Goal: Transaction & Acquisition: Purchase product/service

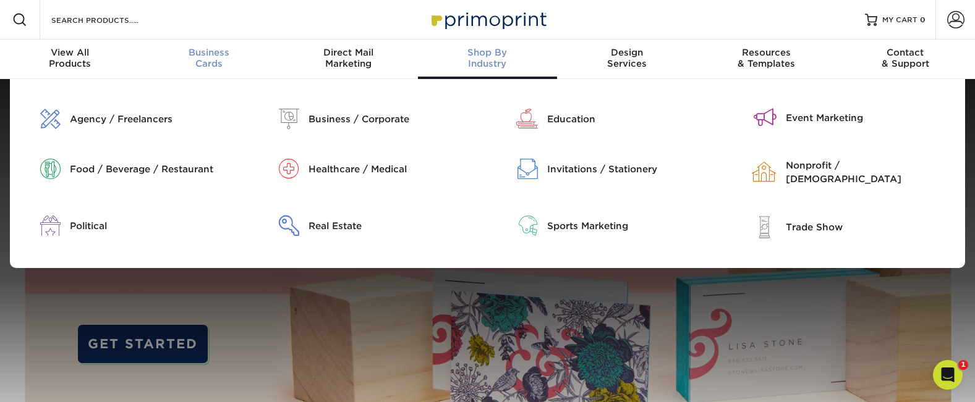
click at [222, 62] on div "Business Cards" at bounding box center [208, 58] width 139 height 22
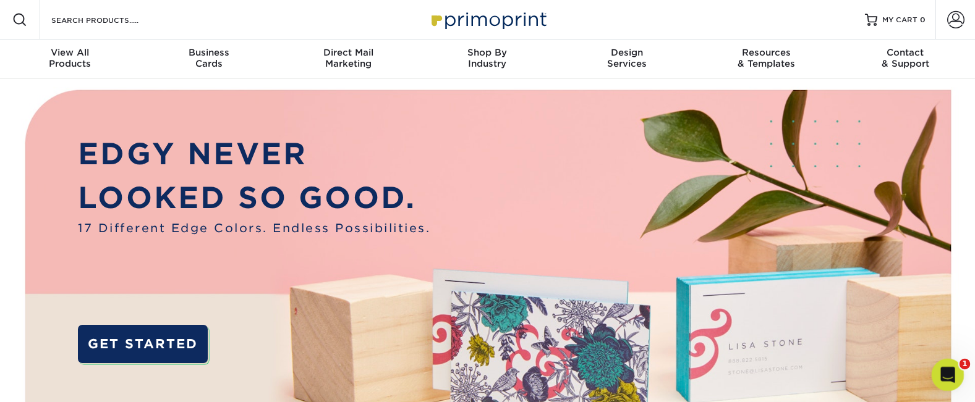
click at [956, 371] on div "Open Intercom Messenger" at bounding box center [945, 373] width 41 height 41
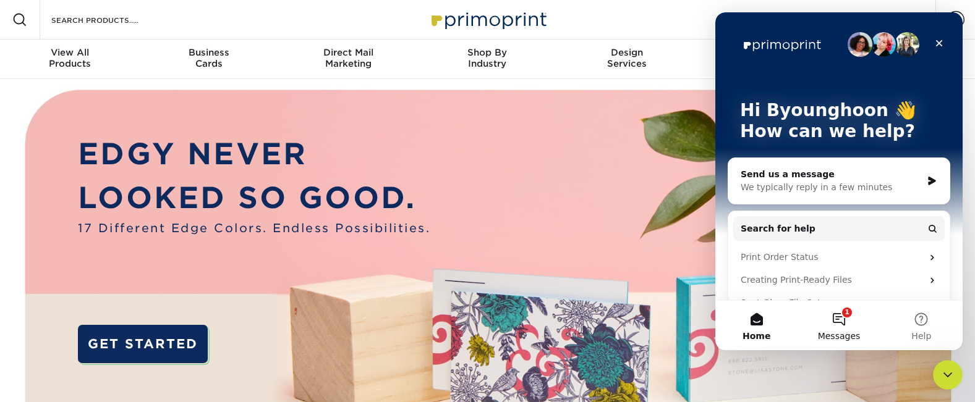
click at [847, 315] on button "1 Messages" at bounding box center [838, 325] width 82 height 49
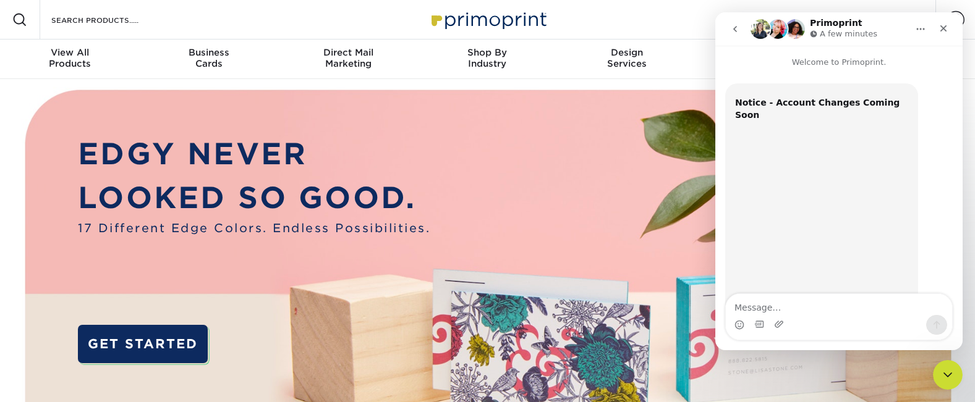
scroll to position [294, 0]
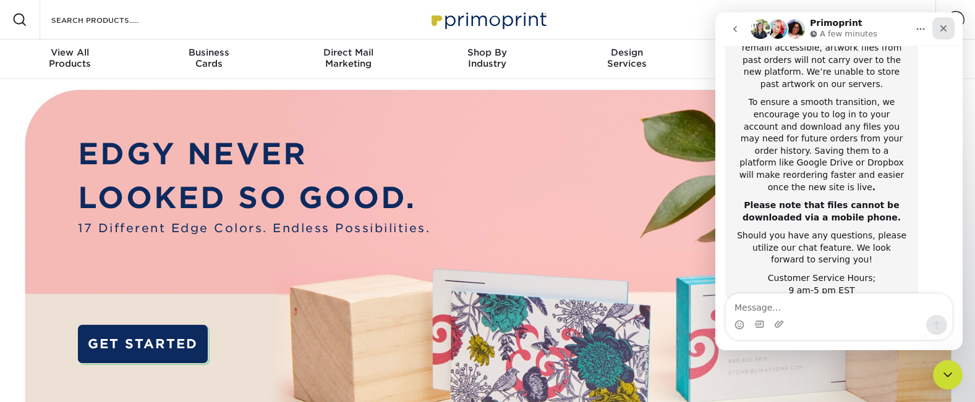
click at [944, 29] on icon "Close" at bounding box center [943, 28] width 7 height 7
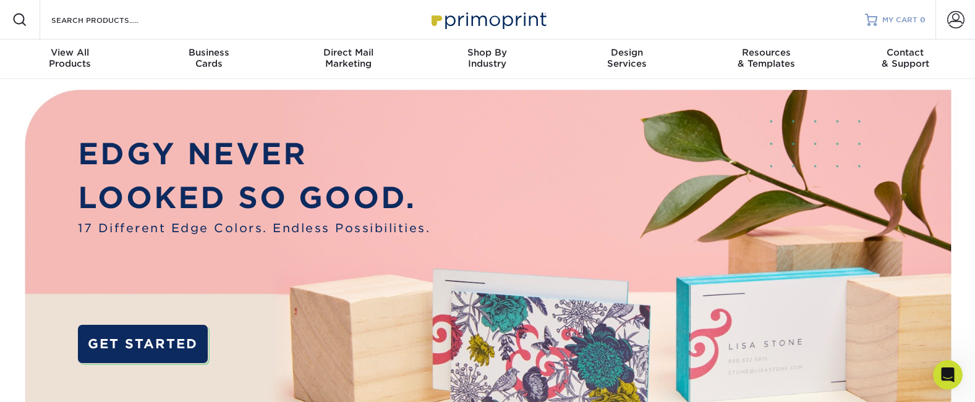
click at [907, 23] on span "MY CART" at bounding box center [899, 20] width 35 height 11
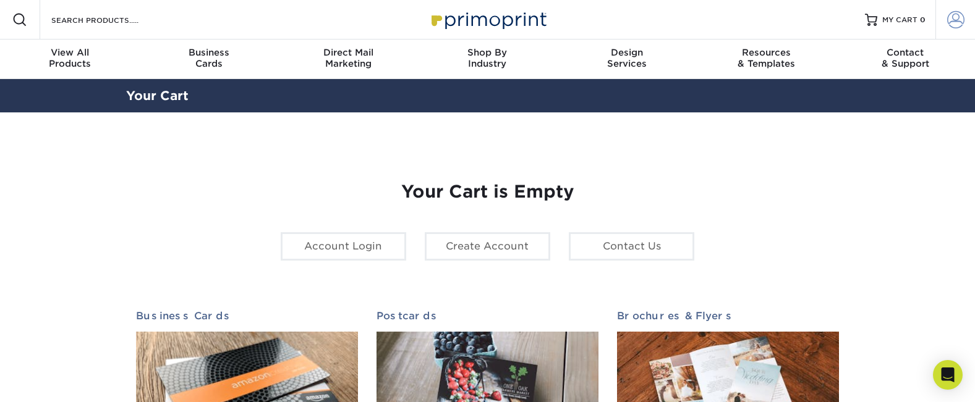
click at [952, 22] on span at bounding box center [955, 19] width 17 height 17
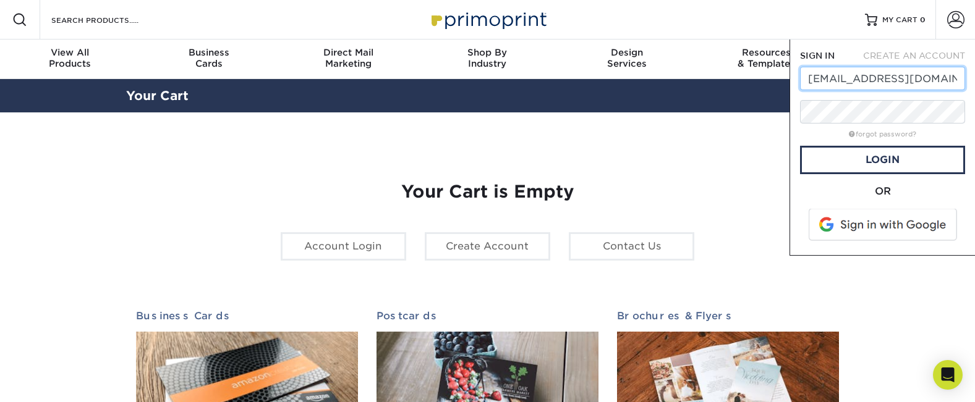
type input "mkt@harlem125.com"
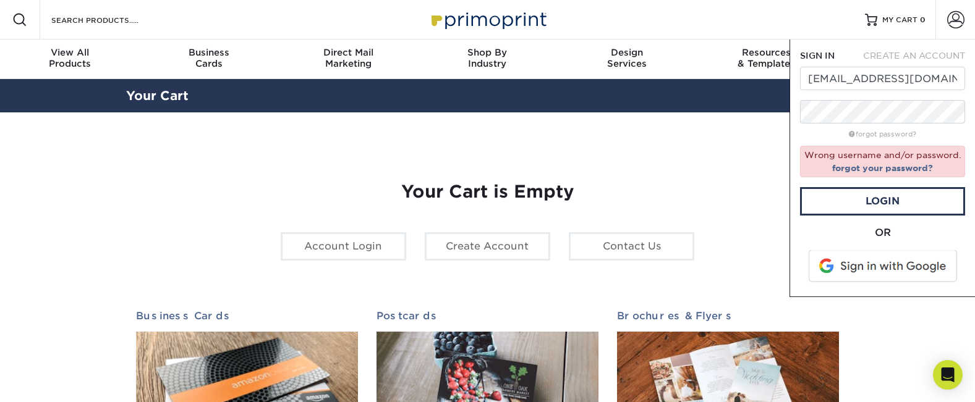
click at [873, 269] on span at bounding box center [884, 266] width 158 height 32
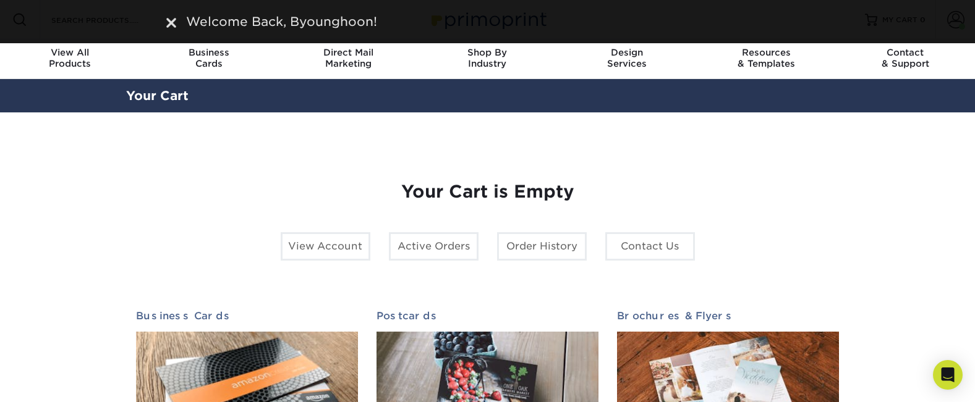
click at [284, 147] on div "Your Cart is Empty View Account Active Orders Order History Contact Us Business…" at bounding box center [487, 391] width 723 height 498
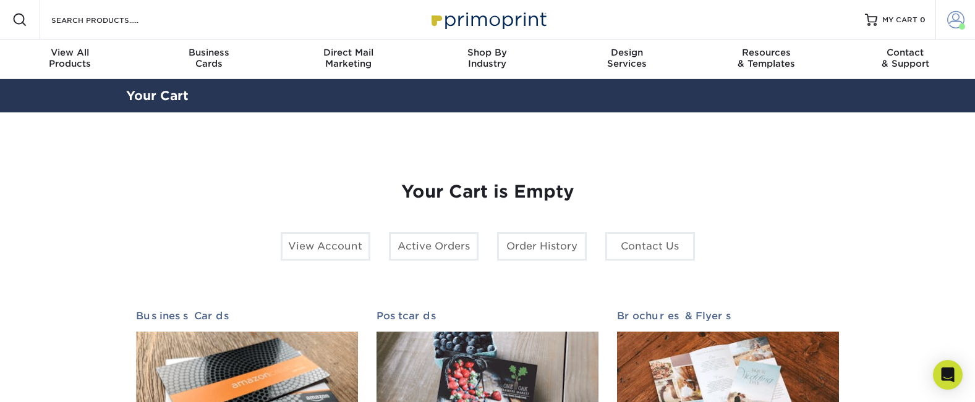
click at [956, 17] on span at bounding box center [955, 19] width 17 height 17
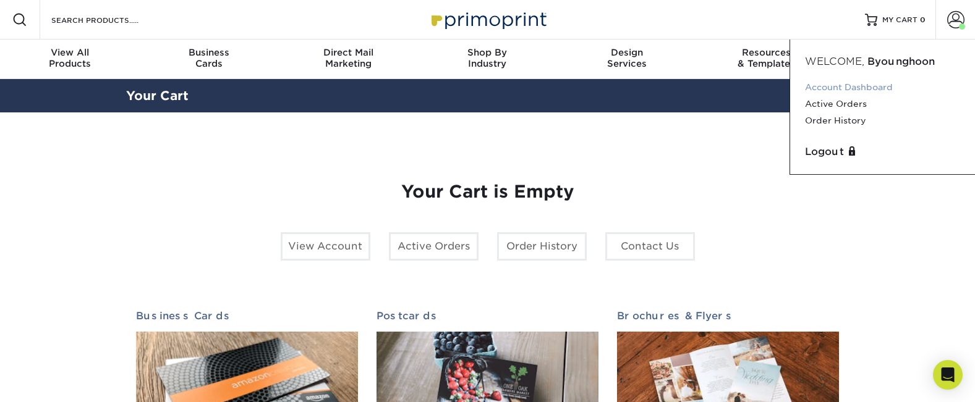
click at [858, 90] on link "Account Dashboard" at bounding box center [882, 87] width 155 height 17
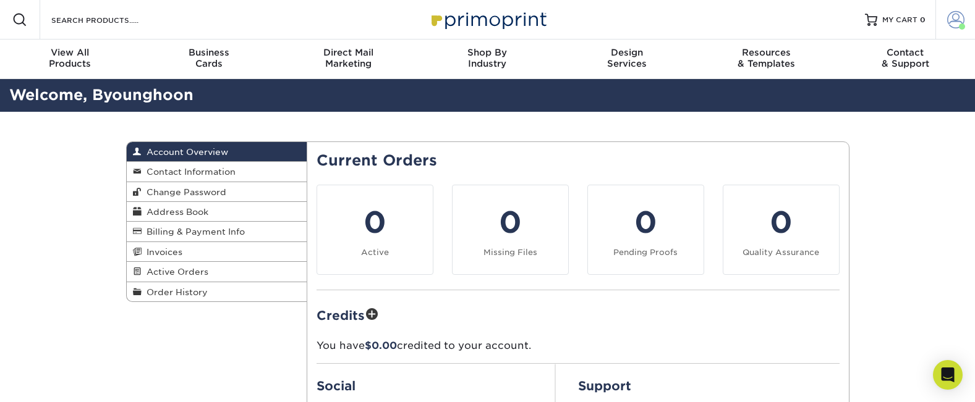
click at [947, 20] on span at bounding box center [955, 19] width 17 height 17
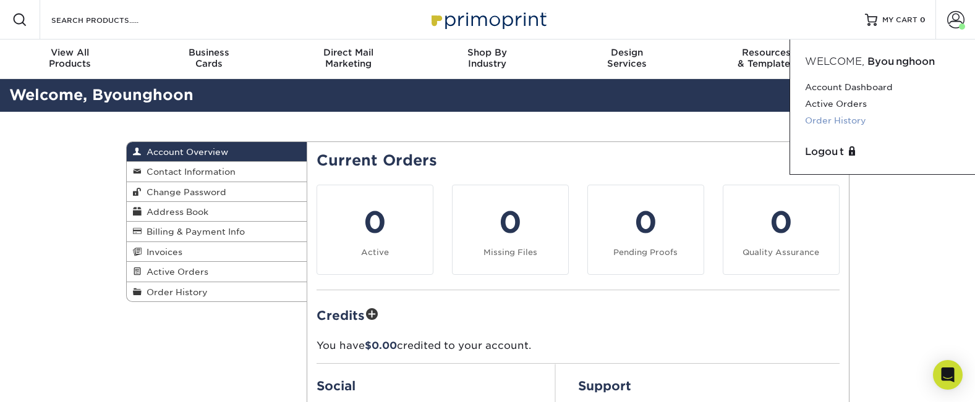
click at [857, 120] on link "Order History" at bounding box center [882, 121] width 155 height 17
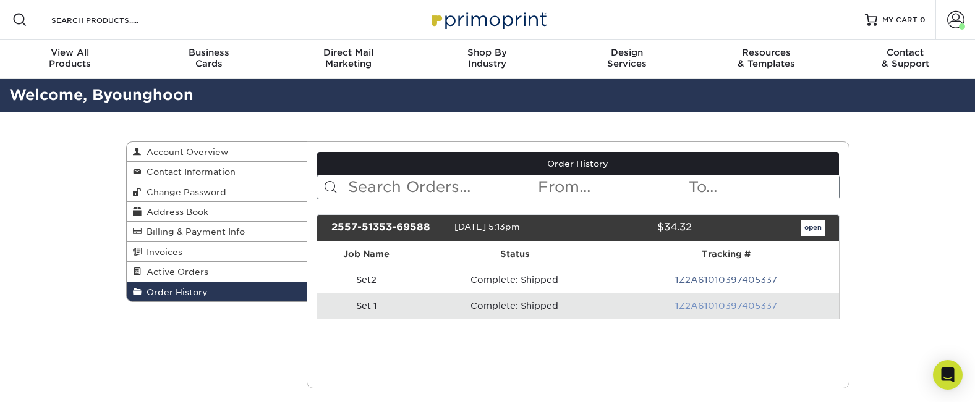
click at [716, 308] on link "1Z2A61010397405337" at bounding box center [726, 306] width 102 height 10
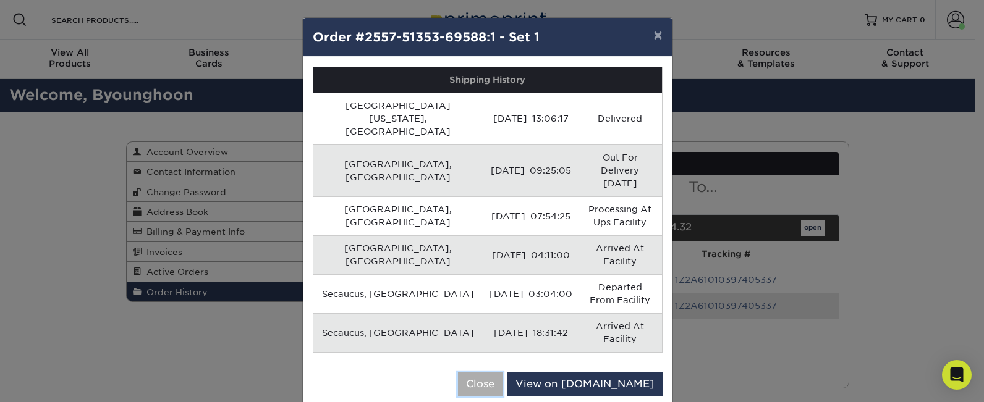
click at [503, 373] on button "Close" at bounding box center [480, 384] width 45 height 23
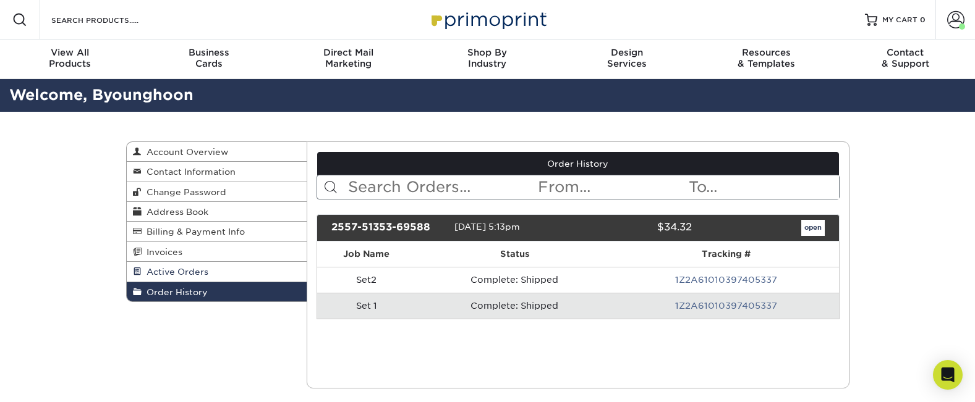
click at [219, 273] on link "Active Orders" at bounding box center [217, 272] width 181 height 20
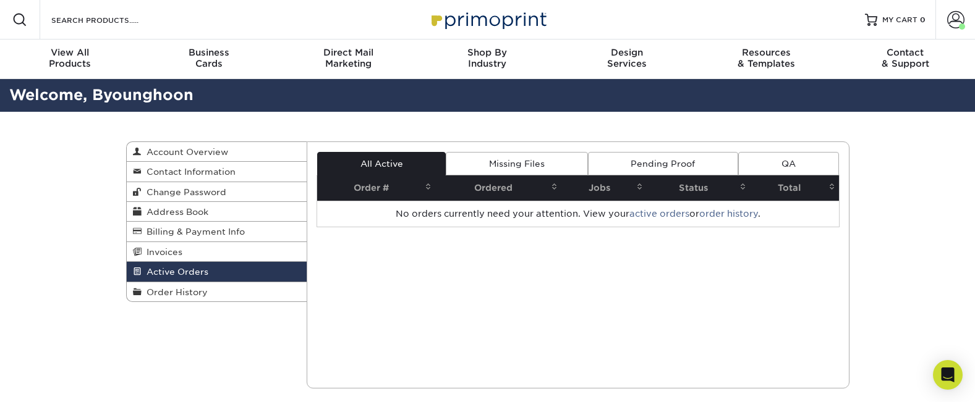
click at [514, 155] on link "Missing Files" at bounding box center [517, 163] width 142 height 23
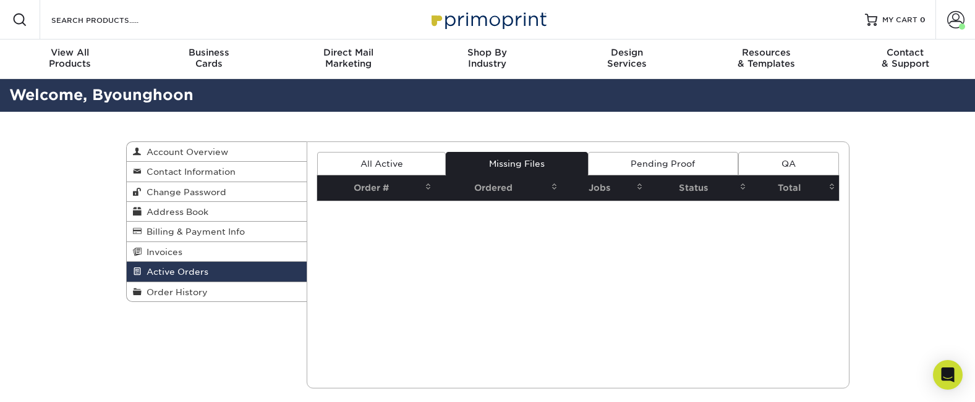
click at [673, 158] on link "Pending Proof" at bounding box center [663, 163] width 150 height 23
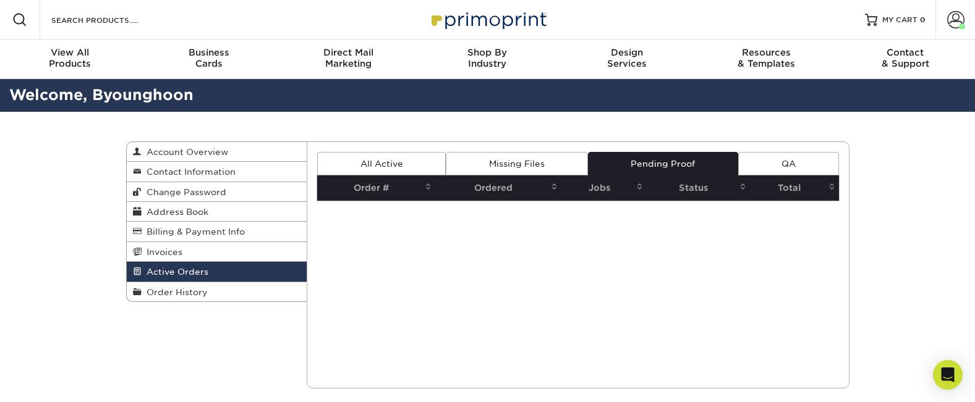
click at [786, 160] on link "QA" at bounding box center [788, 163] width 100 height 23
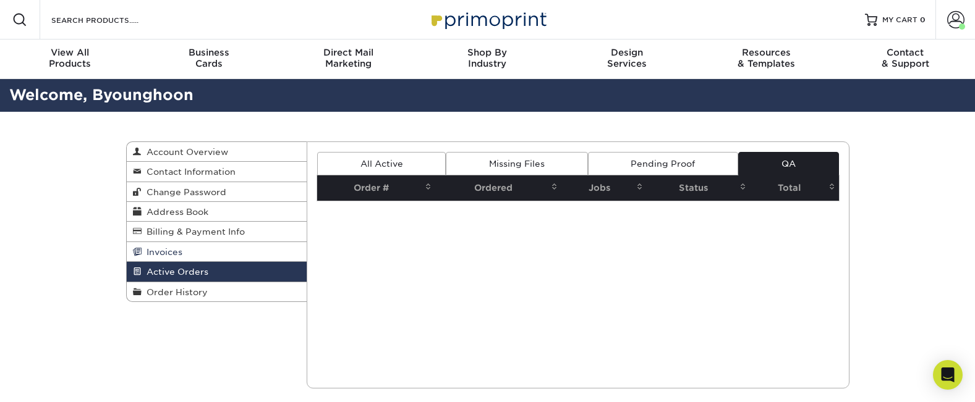
click at [210, 258] on link "Invoices" at bounding box center [217, 252] width 181 height 20
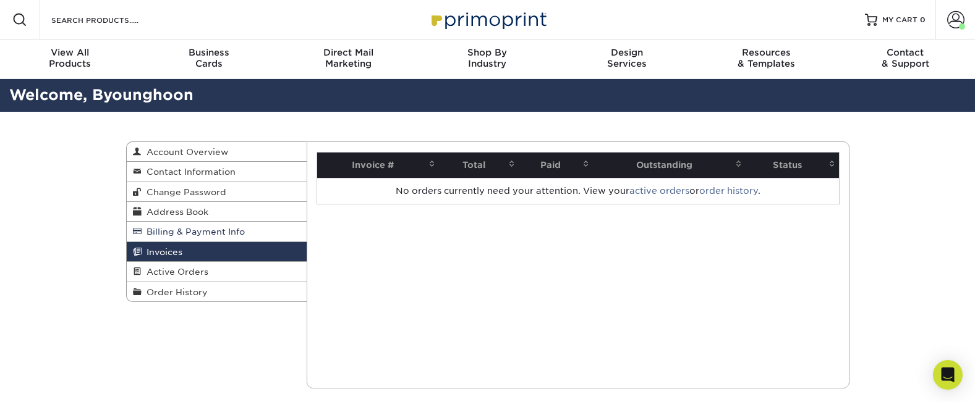
click at [206, 236] on span "Billing & Payment Info" at bounding box center [193, 232] width 103 height 10
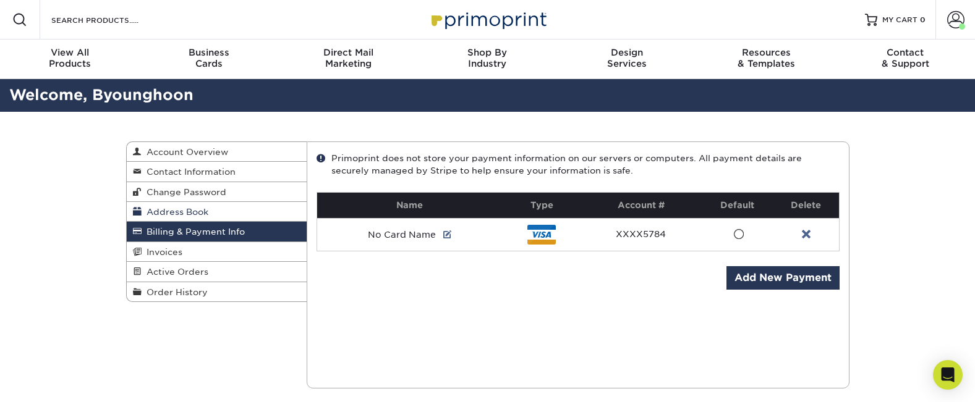
click at [210, 222] on link "Address Book" at bounding box center [217, 212] width 181 height 20
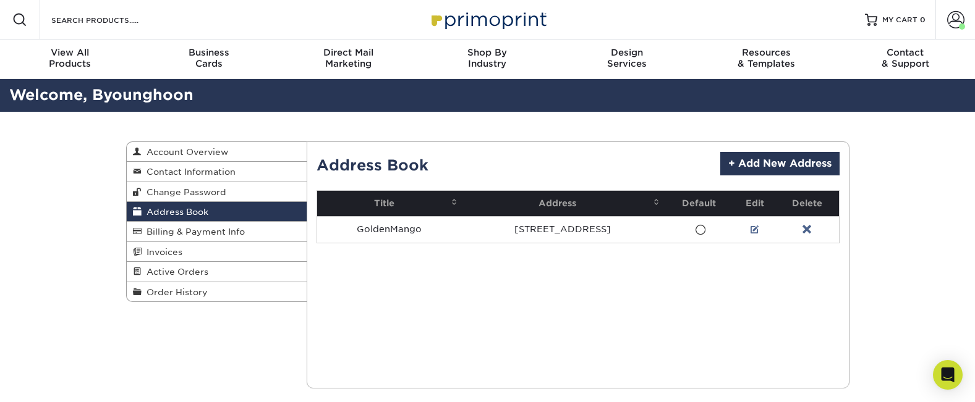
click at [210, 222] on link "Address Book" at bounding box center [217, 212] width 181 height 20
click at [206, 228] on span "Billing & Payment Info" at bounding box center [193, 232] width 103 height 10
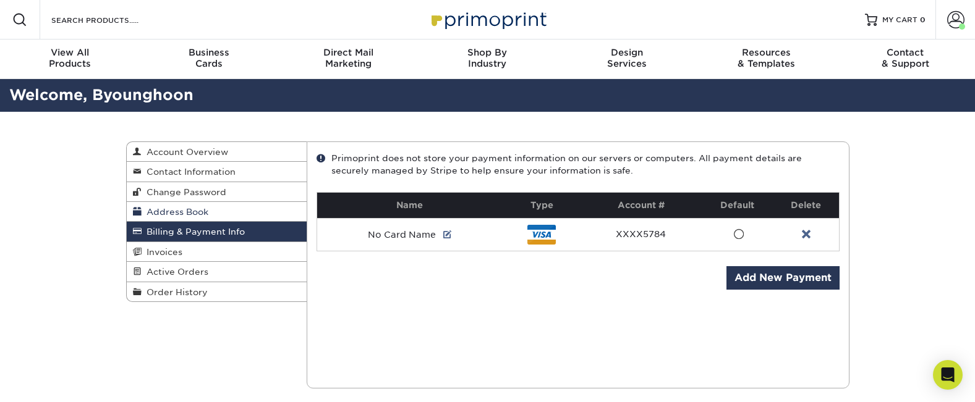
click at [208, 217] on span "Address Book" at bounding box center [175, 212] width 67 height 10
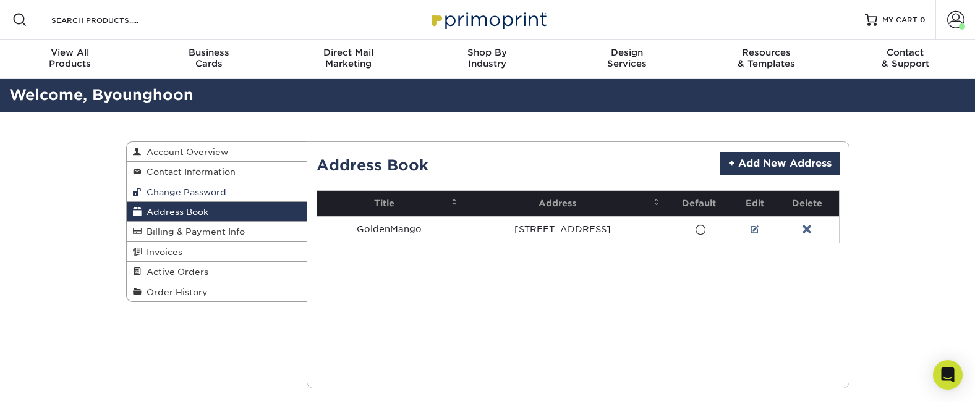
click at [222, 194] on span "Change Password" at bounding box center [184, 192] width 85 height 10
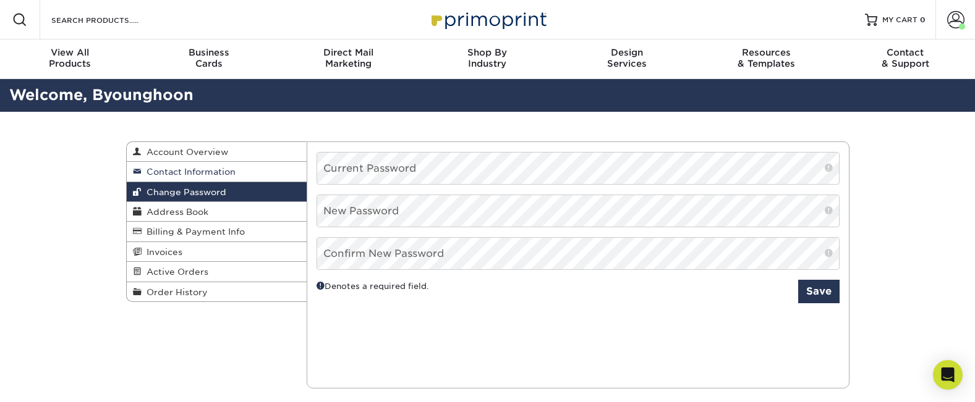
click at [223, 176] on span "Contact Information" at bounding box center [189, 172] width 94 height 10
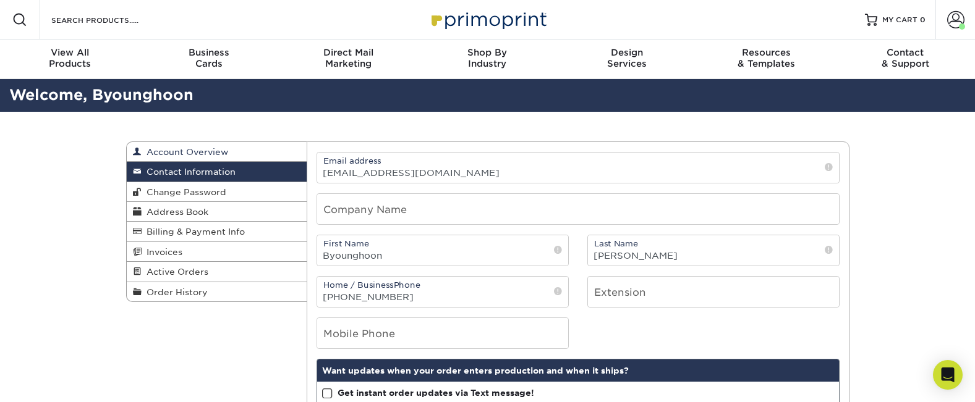
click at [216, 150] on span "Account Overview" at bounding box center [185, 152] width 87 height 10
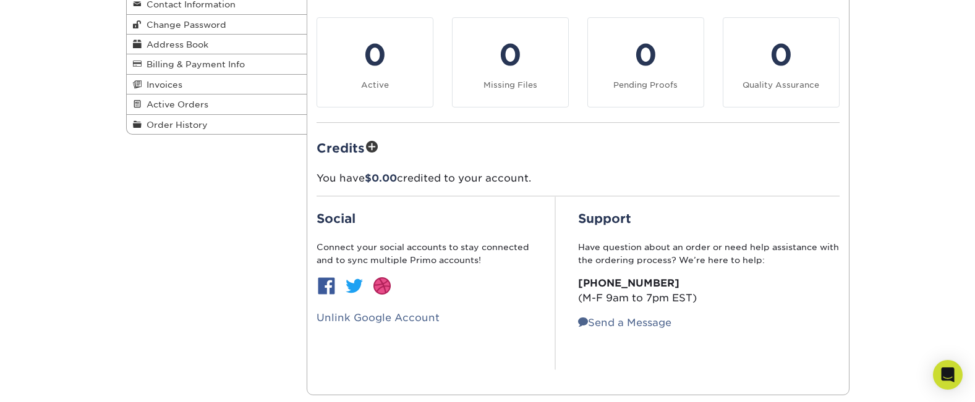
scroll to position [99, 0]
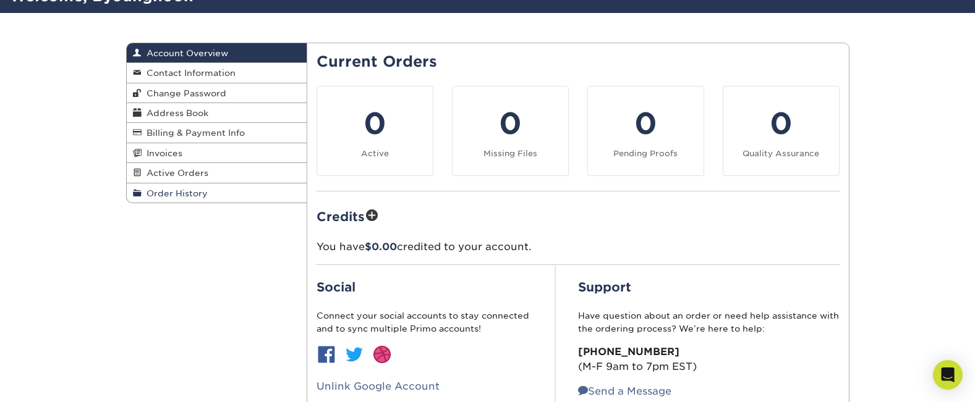
click at [191, 193] on span "Order History" at bounding box center [175, 194] width 66 height 10
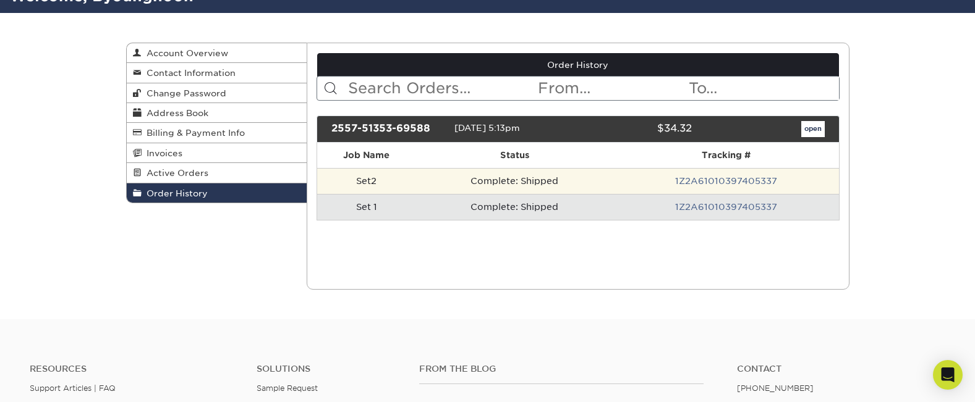
click at [490, 182] on td "Complete: Shipped" at bounding box center [514, 181] width 197 height 26
click at [370, 182] on td "Set2" at bounding box center [366, 181] width 99 height 26
click at [715, 186] on link "1Z2A61010397405337" at bounding box center [726, 181] width 102 height 10
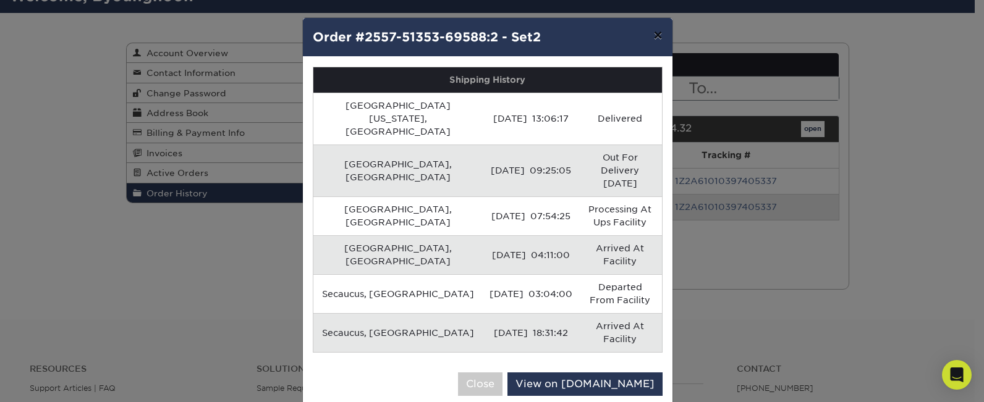
click at [663, 37] on button "×" at bounding box center [658, 35] width 28 height 35
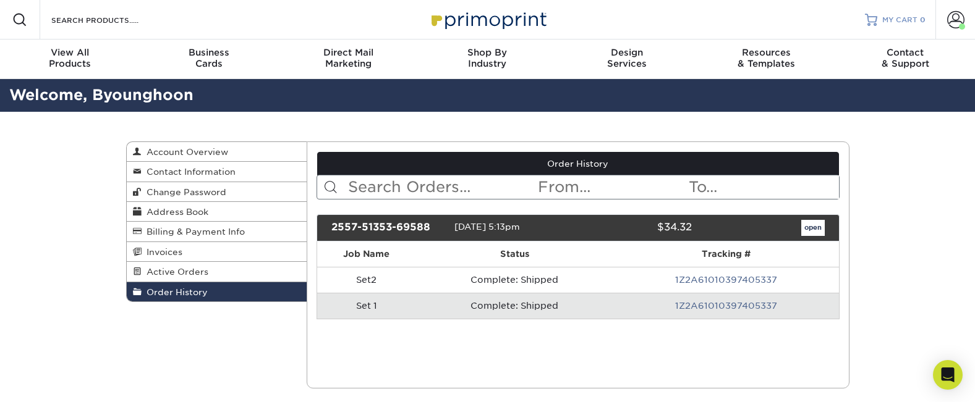
click at [895, 19] on span "MY CART" at bounding box center [899, 20] width 35 height 11
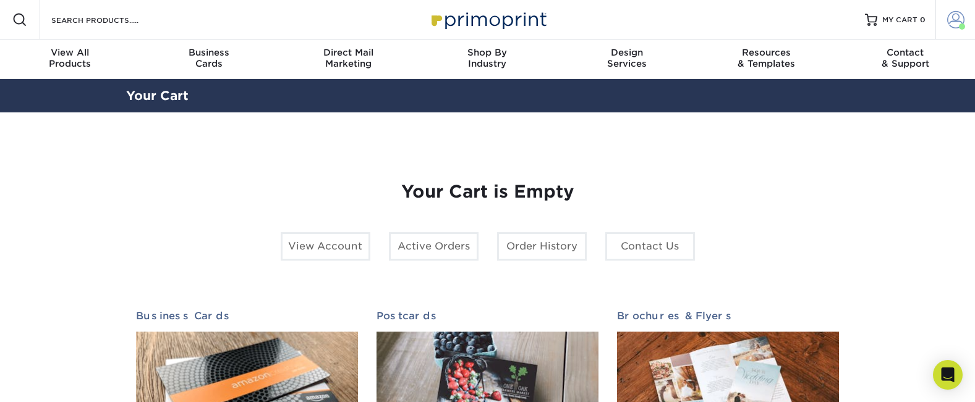
click at [960, 15] on span at bounding box center [955, 19] width 17 height 17
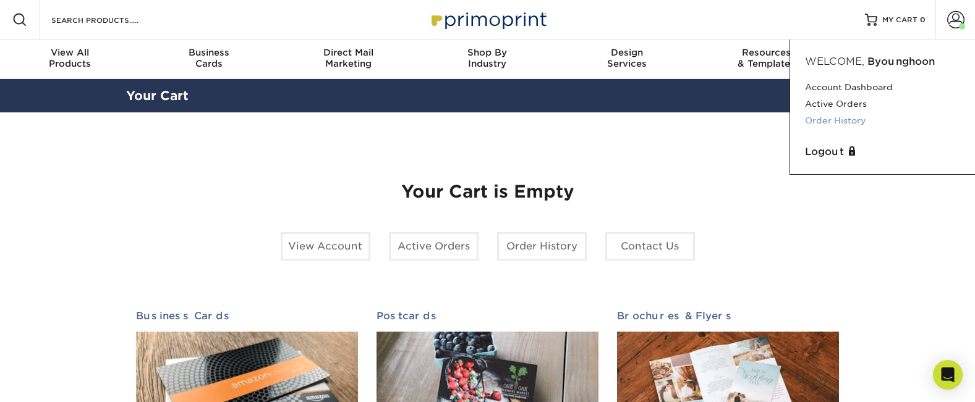
click at [856, 128] on link "Order History" at bounding box center [882, 121] width 155 height 17
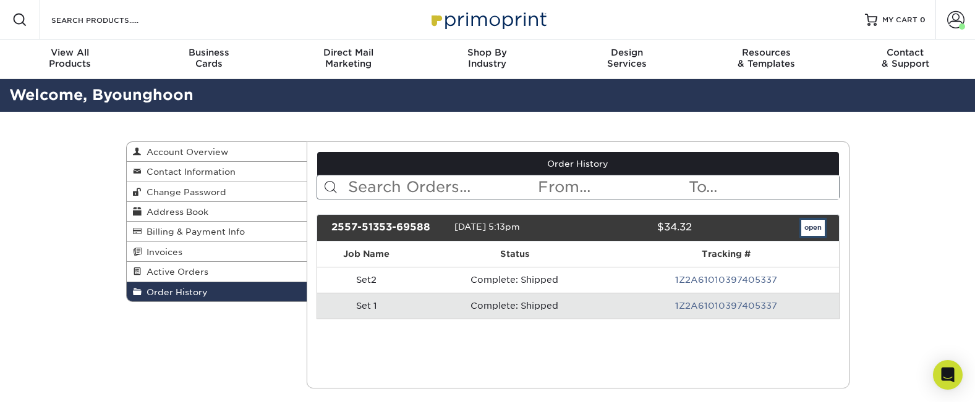
click at [809, 232] on link "open" at bounding box center [812, 228] width 23 height 16
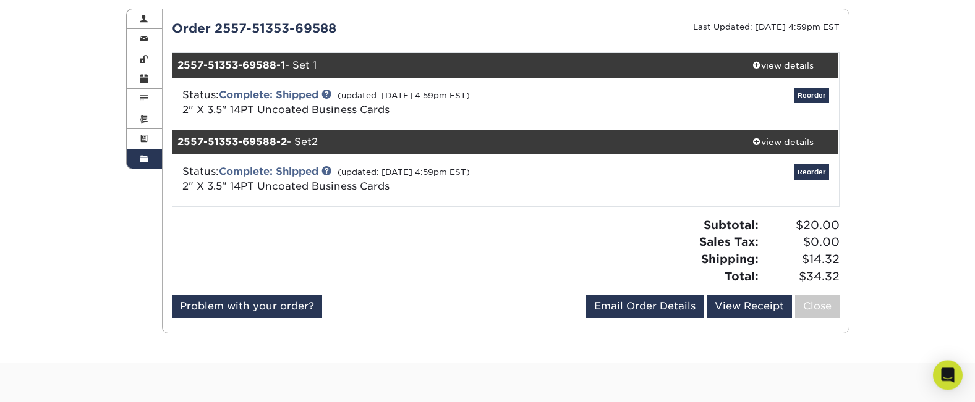
scroll to position [129, 0]
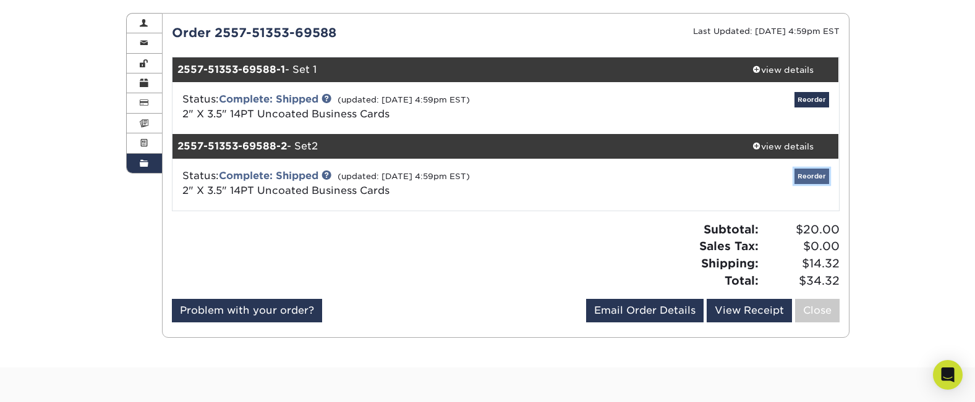
click at [817, 177] on link "Reorder" at bounding box center [811, 176] width 35 height 15
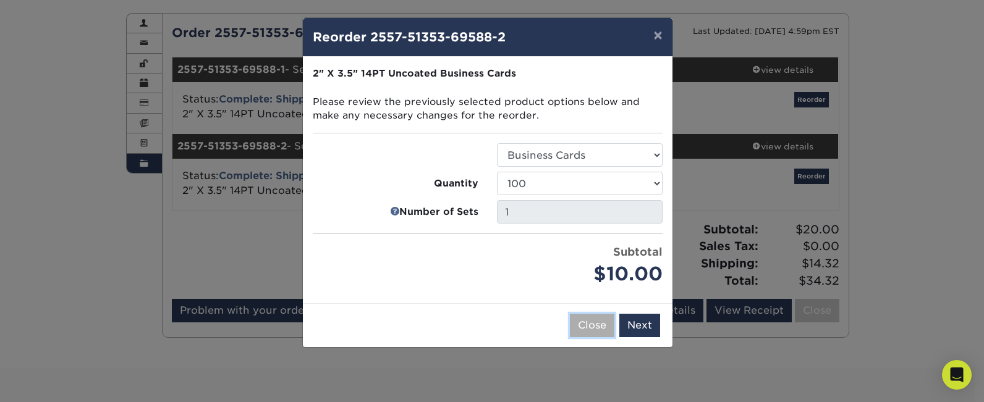
click at [593, 334] on button "Close" at bounding box center [592, 325] width 45 height 23
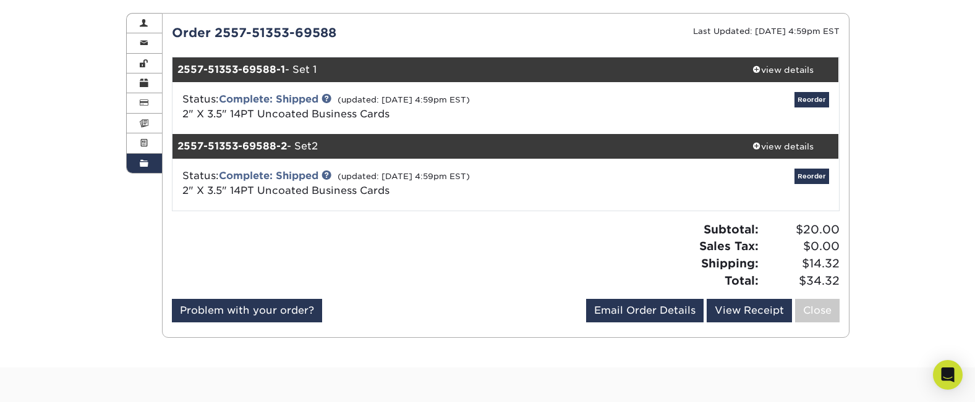
click at [488, 292] on div at bounding box center [334, 260] width 343 height 78
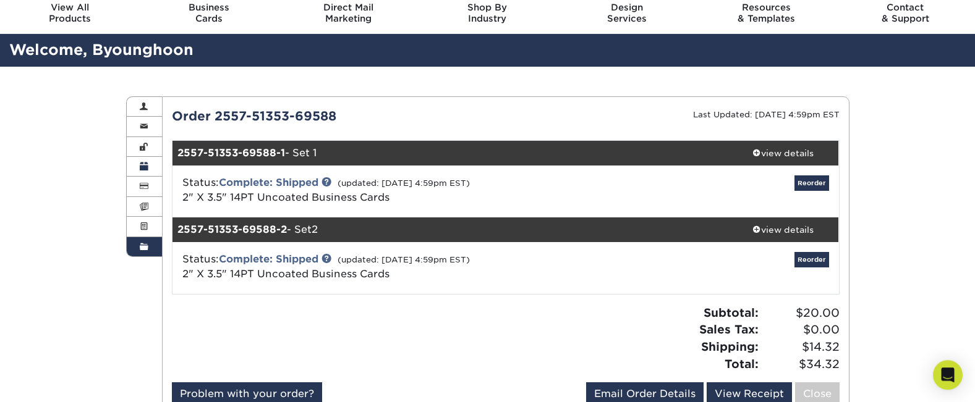
scroll to position [40, 0]
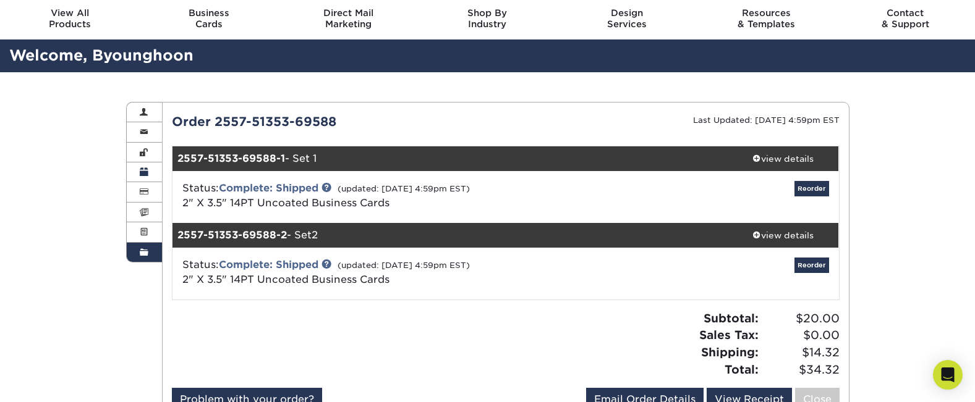
click at [150, 170] on link "Address Book" at bounding box center [145, 173] width 36 height 20
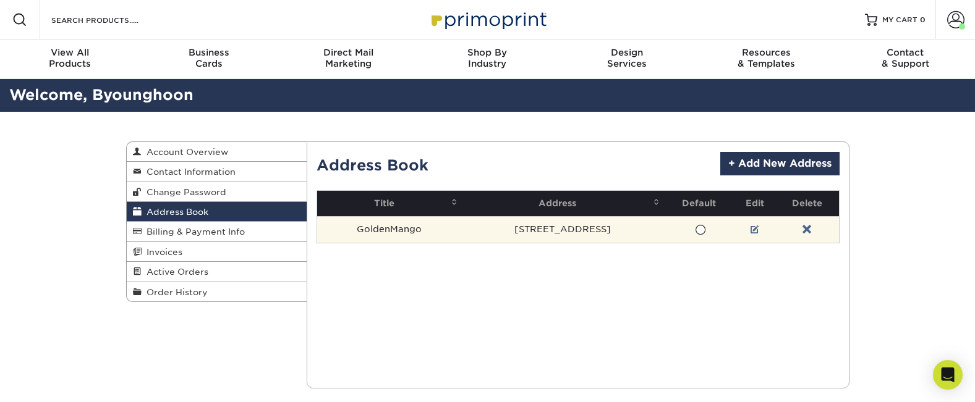
click at [404, 231] on td "GoldenMango" at bounding box center [389, 229] width 144 height 27
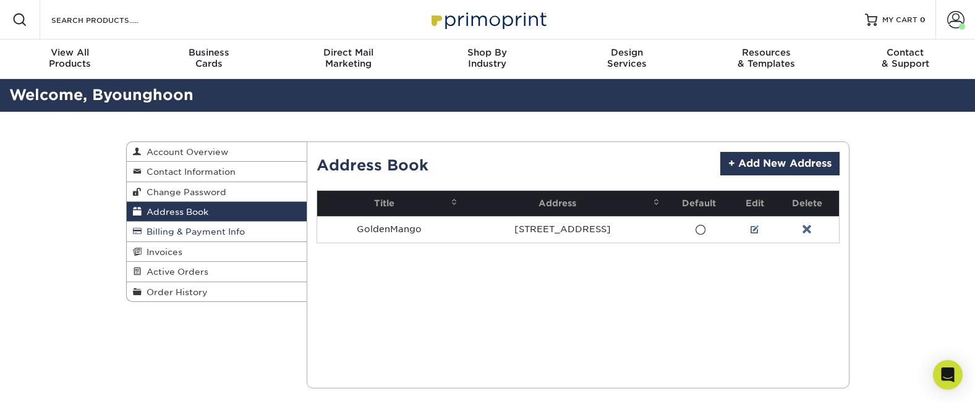
click at [232, 226] on link "Billing & Payment Info" at bounding box center [217, 232] width 181 height 20
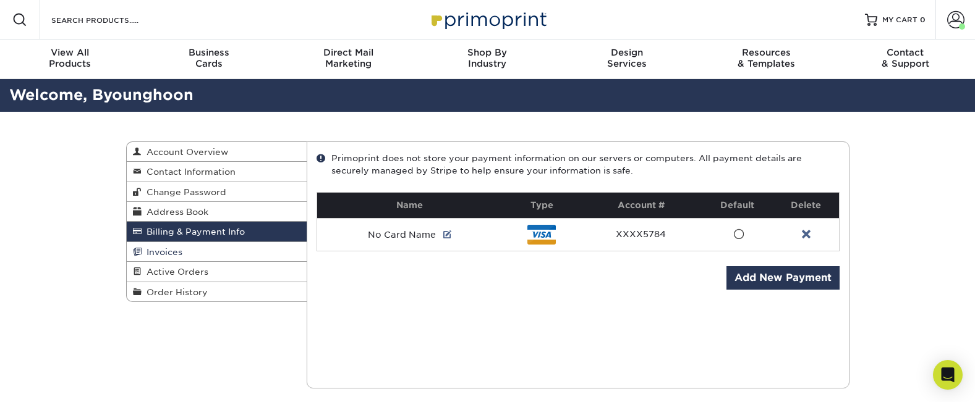
click at [216, 245] on link "Invoices" at bounding box center [217, 252] width 181 height 20
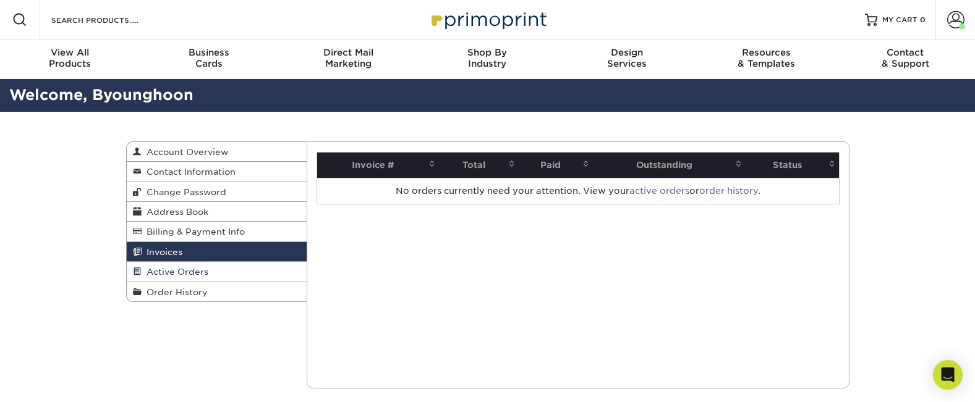
click at [204, 272] on span "Active Orders" at bounding box center [175, 272] width 67 height 10
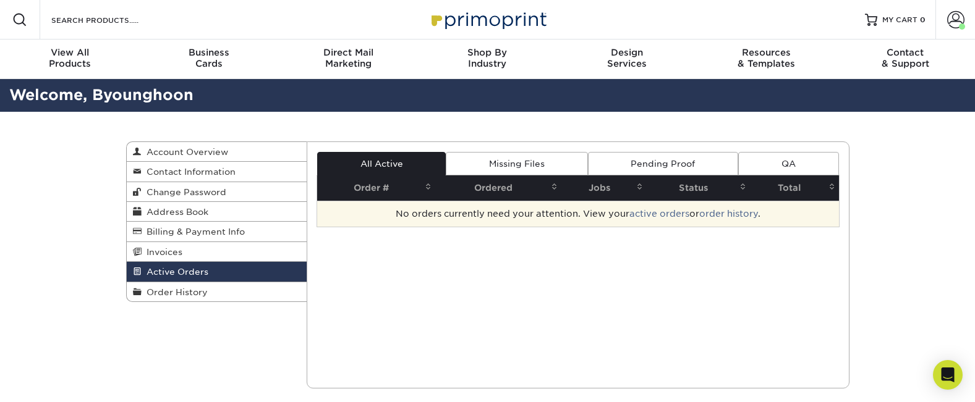
click at [481, 215] on td "No orders currently need your attention. View your active orders or order histo…" at bounding box center [578, 214] width 522 height 26
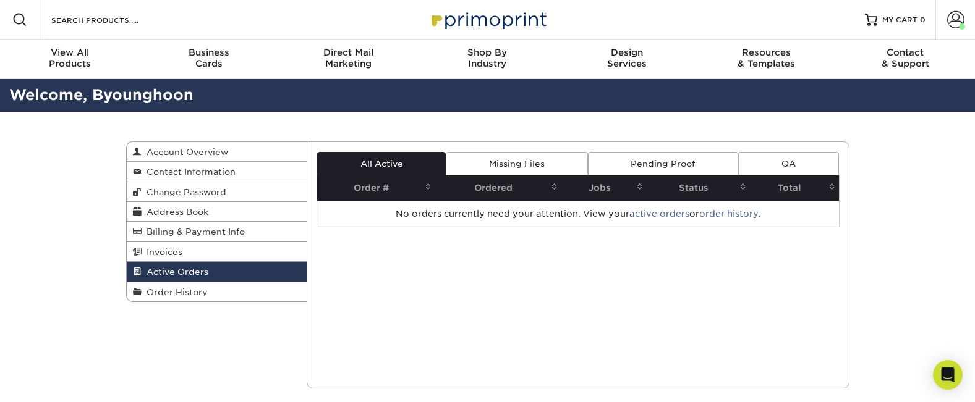
click at [490, 190] on th "Ordered" at bounding box center [498, 188] width 126 height 25
click at [421, 189] on th "Order #" at bounding box center [376, 188] width 118 height 25
click at [176, 290] on span "Order History" at bounding box center [175, 292] width 66 height 10
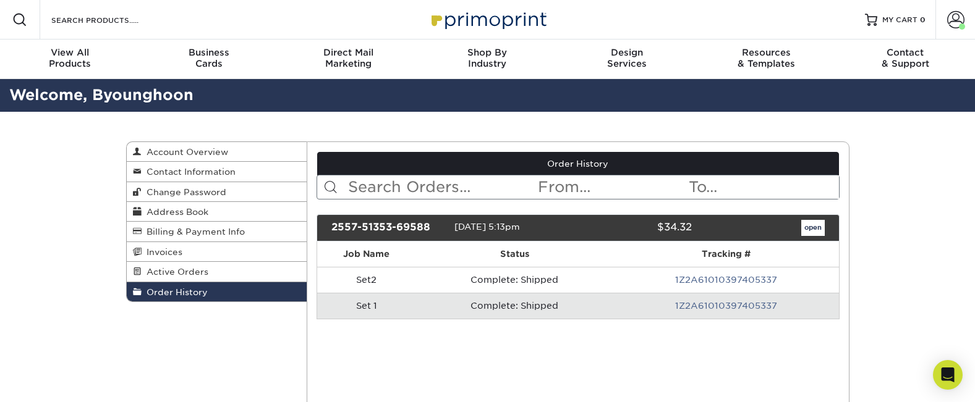
click at [381, 231] on div "2557-51353-69588" at bounding box center [388, 228] width 132 height 16
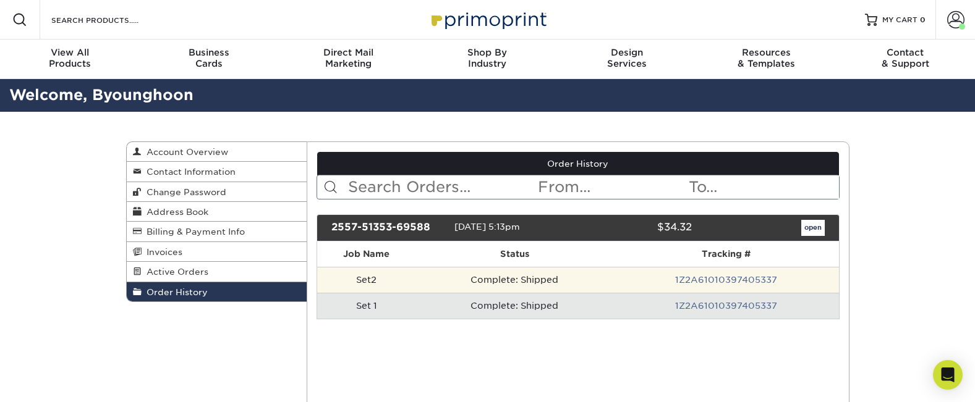
click at [504, 278] on td "Complete: Shipped" at bounding box center [514, 280] width 197 height 26
click at [721, 279] on link "1Z2A61010397405337" at bounding box center [726, 280] width 102 height 10
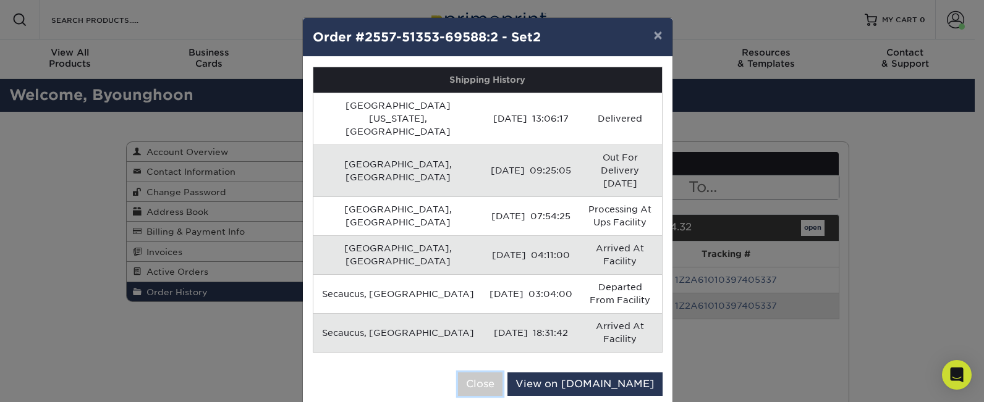
click at [503, 373] on button "Close" at bounding box center [480, 384] width 45 height 23
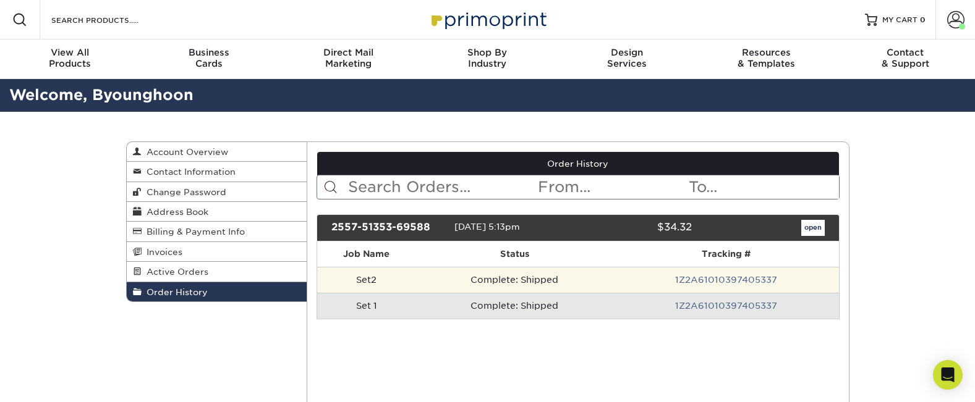
click at [550, 280] on td "Complete: Shipped" at bounding box center [514, 280] width 197 height 26
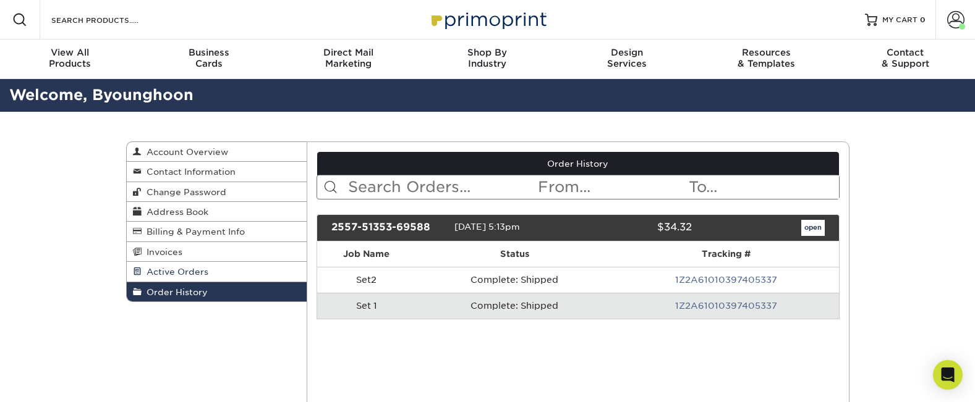
click at [184, 271] on span "Active Orders" at bounding box center [175, 272] width 67 height 10
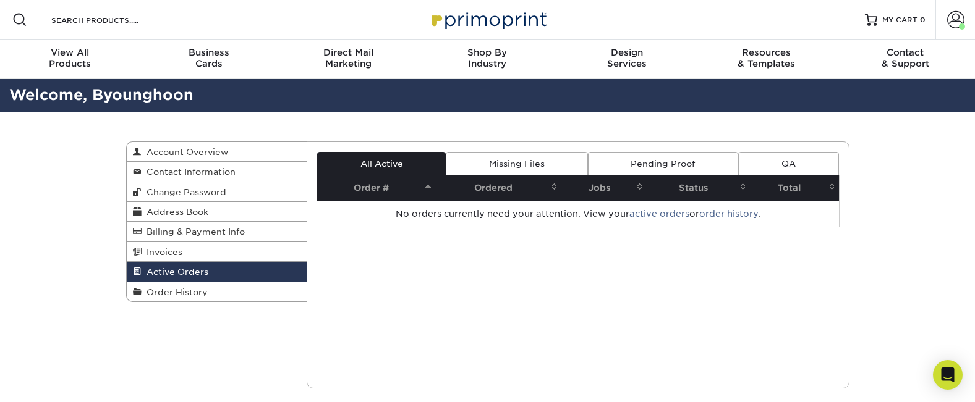
click at [488, 167] on link "Missing Files" at bounding box center [517, 163] width 142 height 23
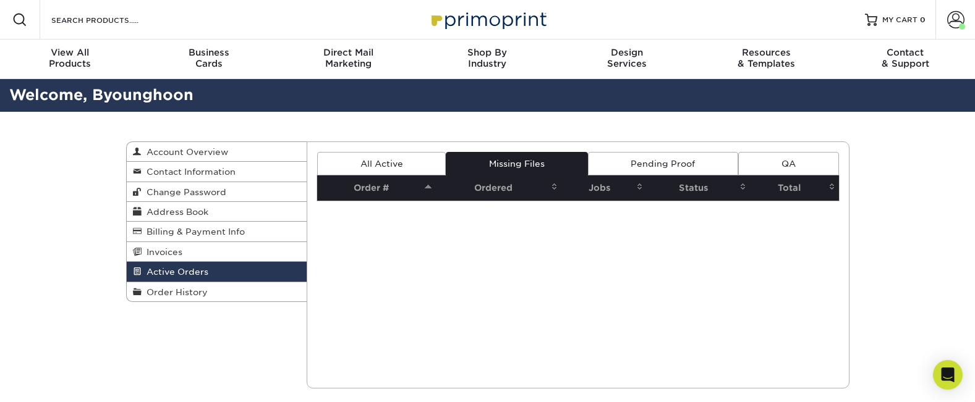
click at [641, 167] on link "Pending Proof" at bounding box center [663, 163] width 150 height 23
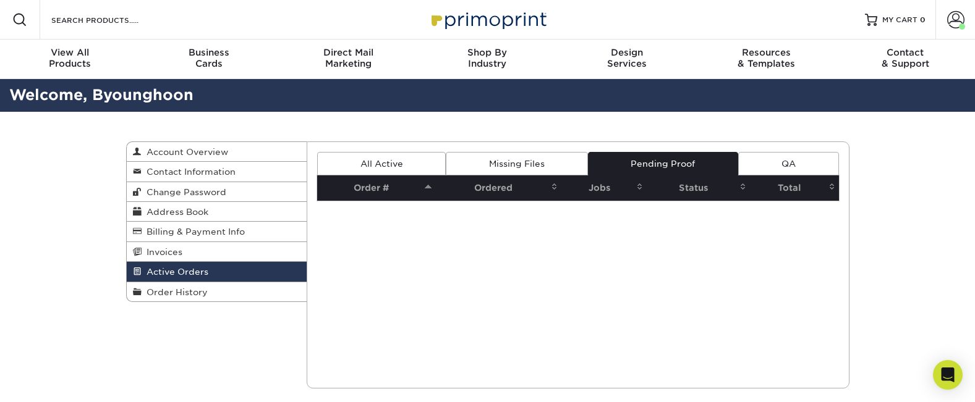
click at [784, 166] on link "QA" at bounding box center [788, 163] width 100 height 23
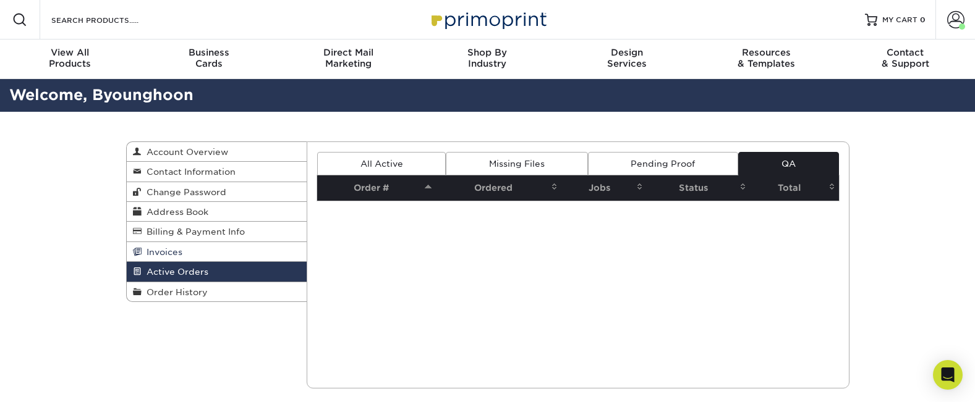
click at [216, 249] on link "Invoices" at bounding box center [217, 252] width 181 height 20
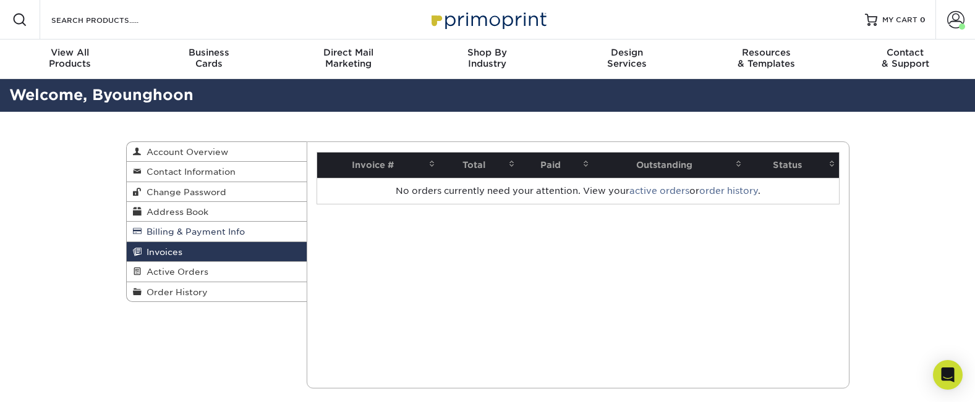
click at [219, 239] on link "Billing & Payment Info" at bounding box center [217, 232] width 181 height 20
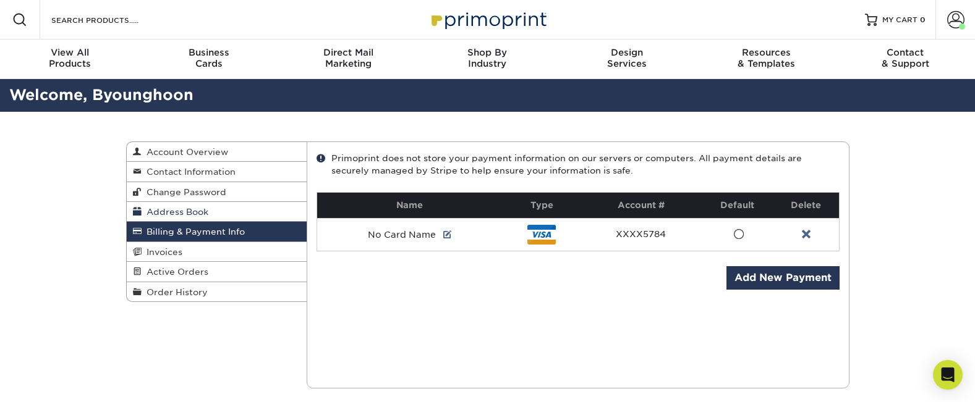
click at [222, 211] on link "Address Book" at bounding box center [217, 212] width 181 height 20
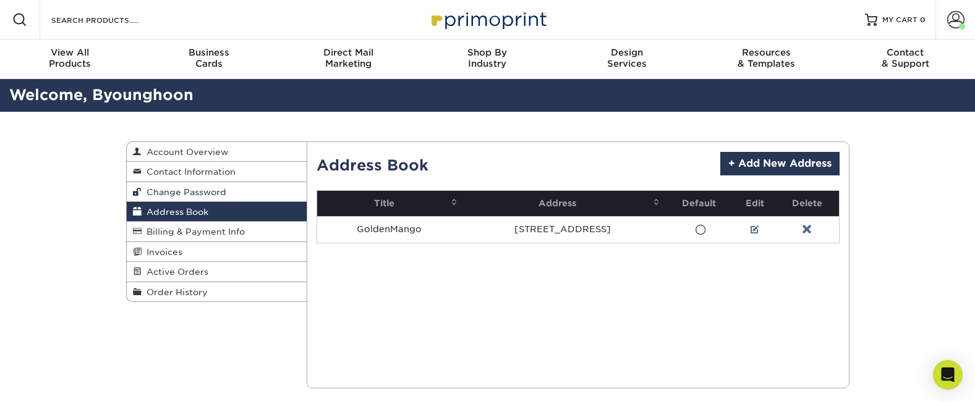
click at [218, 197] on span "Change Password" at bounding box center [184, 192] width 85 height 10
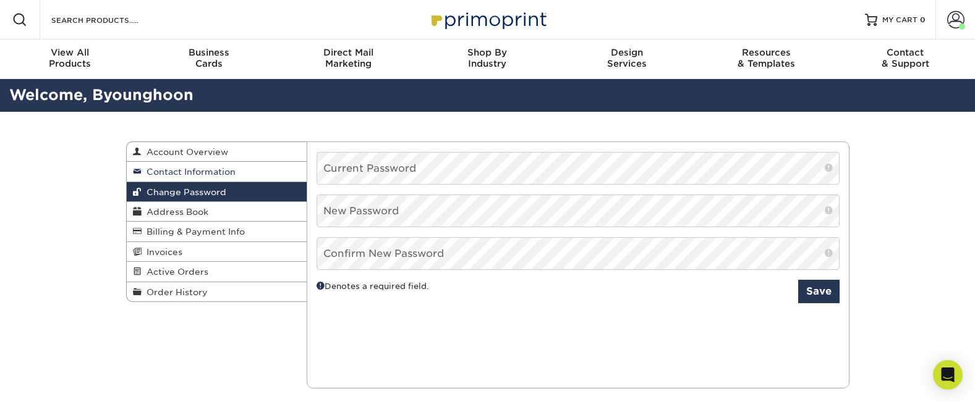
click at [219, 175] on span "Contact Information" at bounding box center [189, 172] width 94 height 10
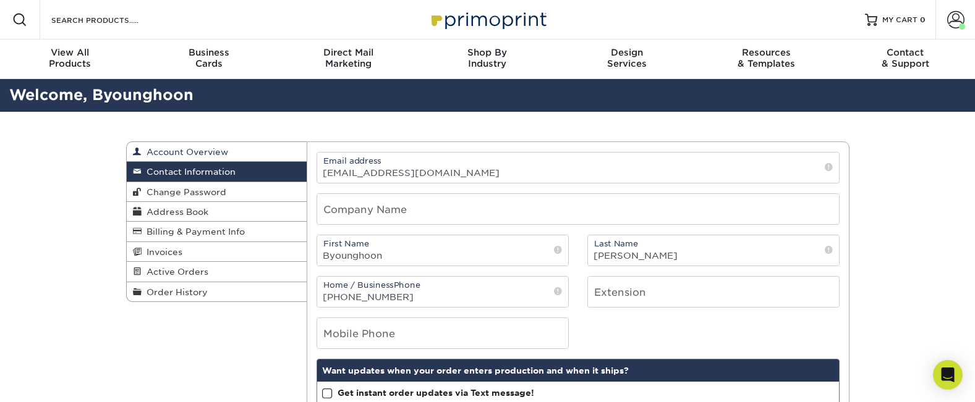
click at [197, 148] on span "Account Overview" at bounding box center [185, 152] width 87 height 10
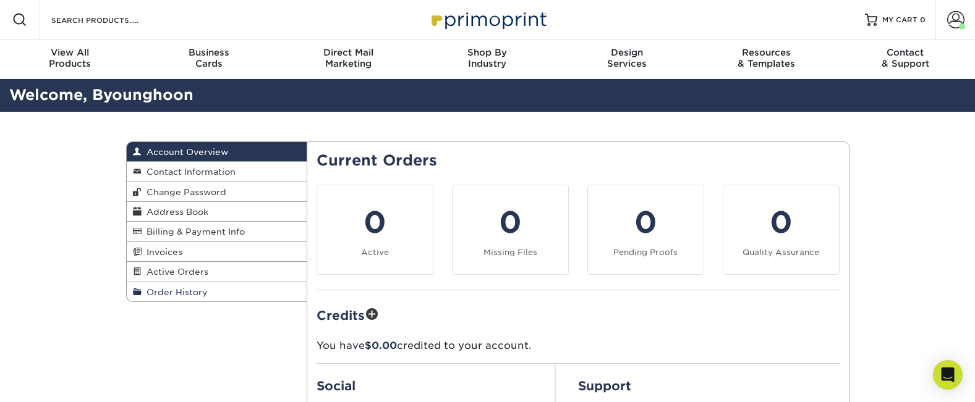
click at [207, 293] on link "Order History" at bounding box center [217, 292] width 181 height 19
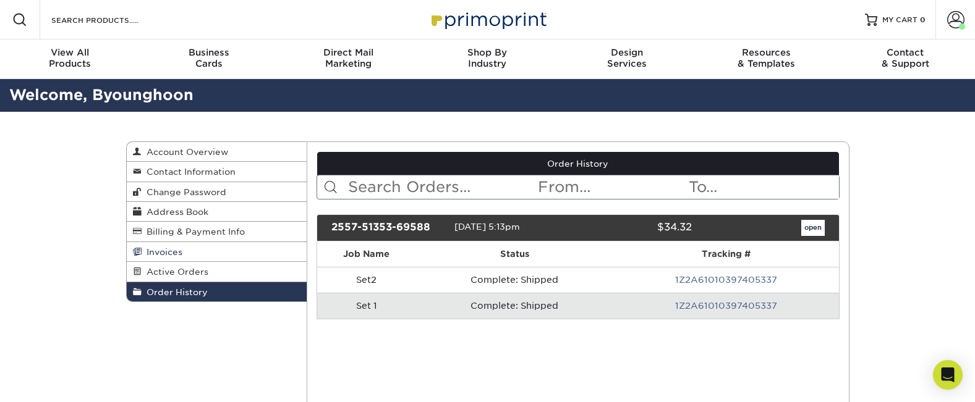
click at [197, 250] on link "Invoices" at bounding box center [217, 252] width 181 height 20
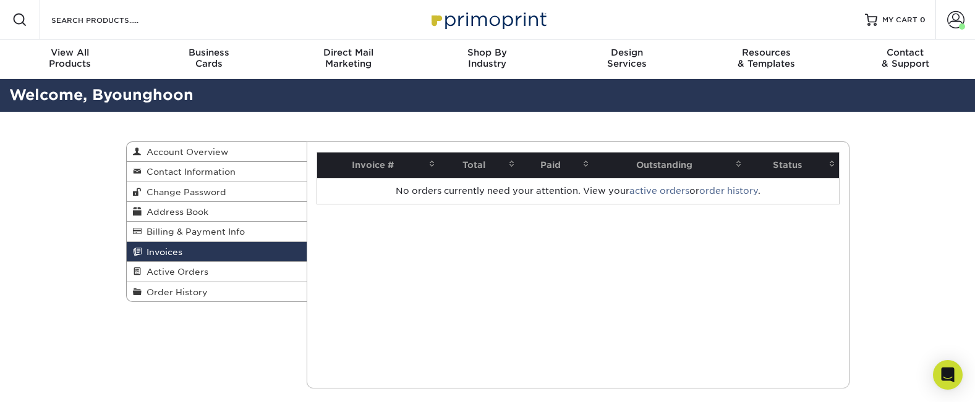
click at [361, 163] on th "Invoice #" at bounding box center [378, 165] width 122 height 25
click at [472, 163] on th "Total" at bounding box center [479, 165] width 80 height 25
click at [558, 166] on th "Paid" at bounding box center [556, 165] width 74 height 25
click at [643, 166] on th "Outstanding" at bounding box center [669, 165] width 153 height 25
click at [804, 165] on th "Status" at bounding box center [792, 165] width 93 height 25
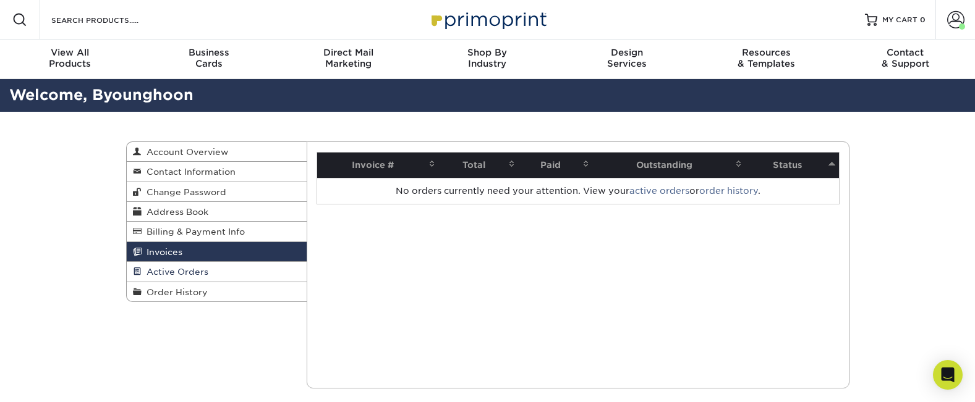
click at [178, 271] on span "Active Orders" at bounding box center [175, 272] width 67 height 10
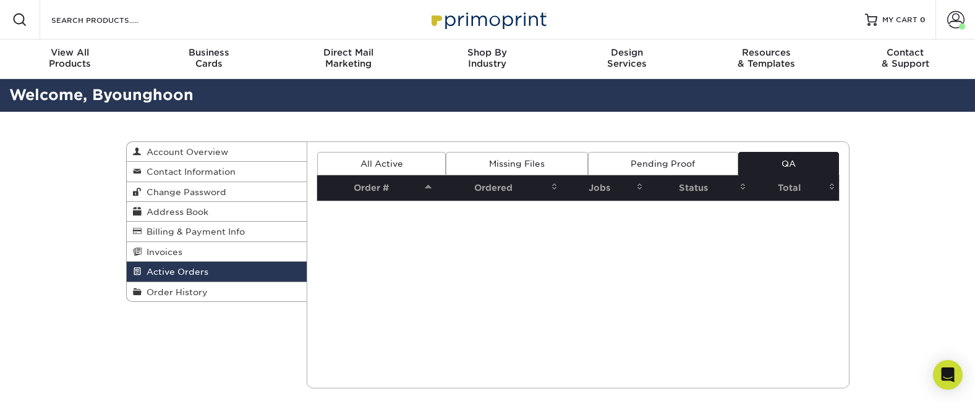
drag, startPoint x: 650, startPoint y: 166, endPoint x: 571, endPoint y: 175, distance: 79.0
click at [649, 166] on link "Pending Proof" at bounding box center [663, 163] width 150 height 23
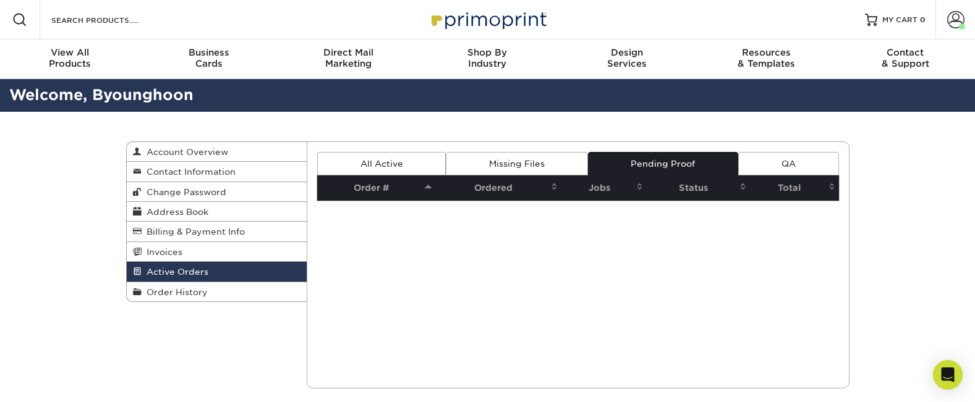
drag, startPoint x: 530, startPoint y: 174, endPoint x: 523, endPoint y: 172, distance: 7.0
click at [529, 174] on link "Missing Files" at bounding box center [517, 163] width 142 height 23
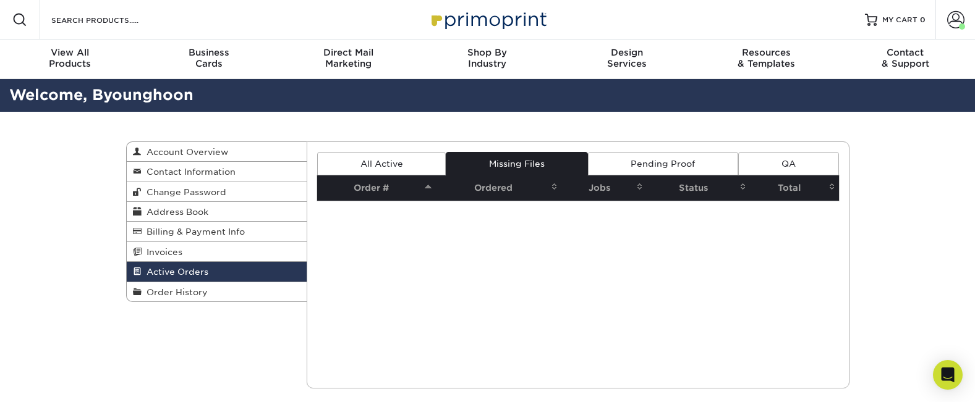
click at [362, 164] on link "All Active" at bounding box center [381, 163] width 129 height 23
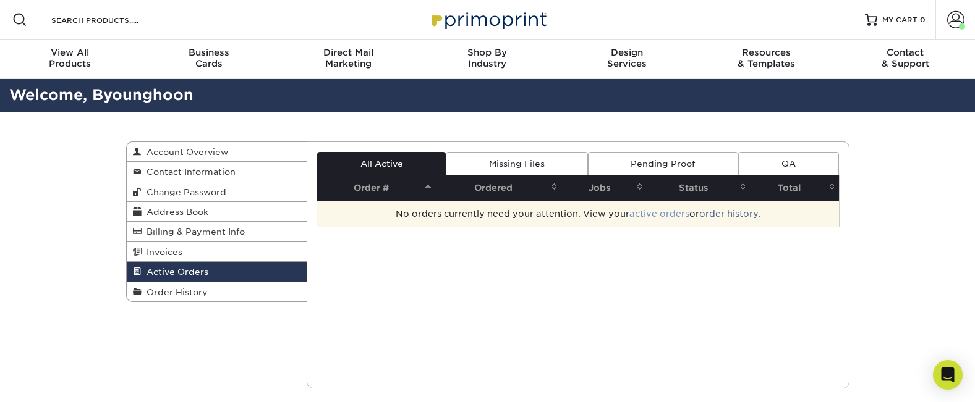
click at [662, 218] on link "active orders" at bounding box center [659, 214] width 60 height 10
click at [661, 216] on link "active orders" at bounding box center [659, 214] width 60 height 10
click at [739, 216] on link "order history" at bounding box center [728, 214] width 59 height 10
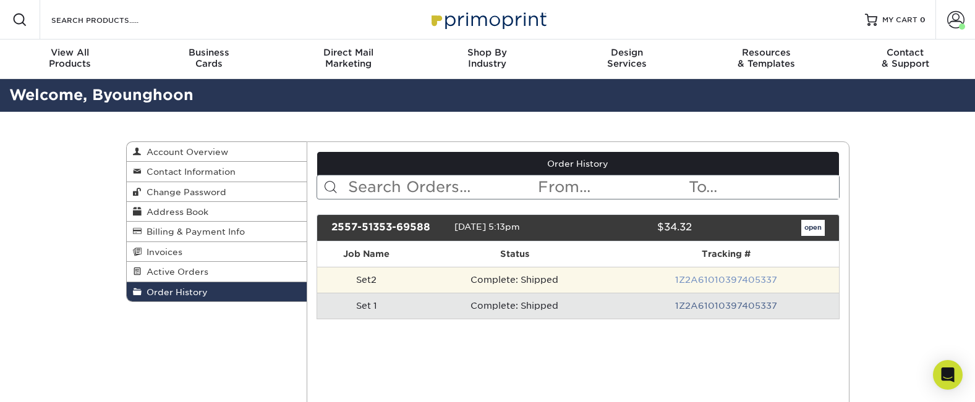
click at [725, 279] on link "1Z2A61010397405337" at bounding box center [726, 280] width 102 height 10
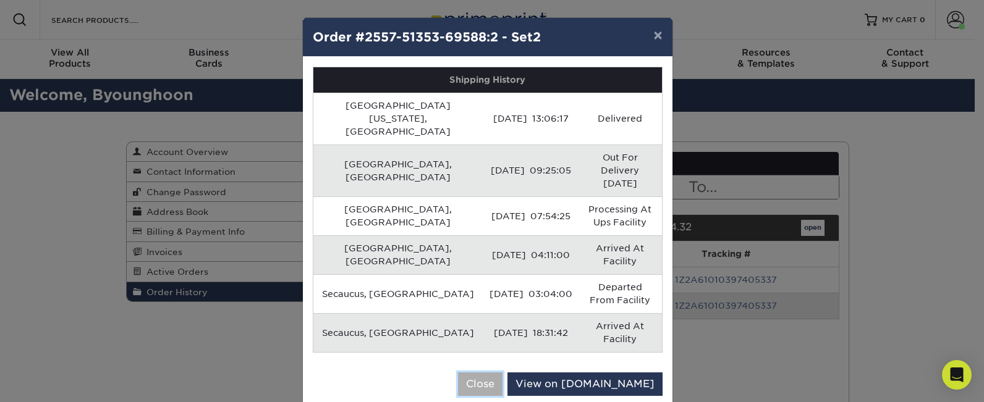
click at [503, 373] on button "Close" at bounding box center [480, 384] width 45 height 23
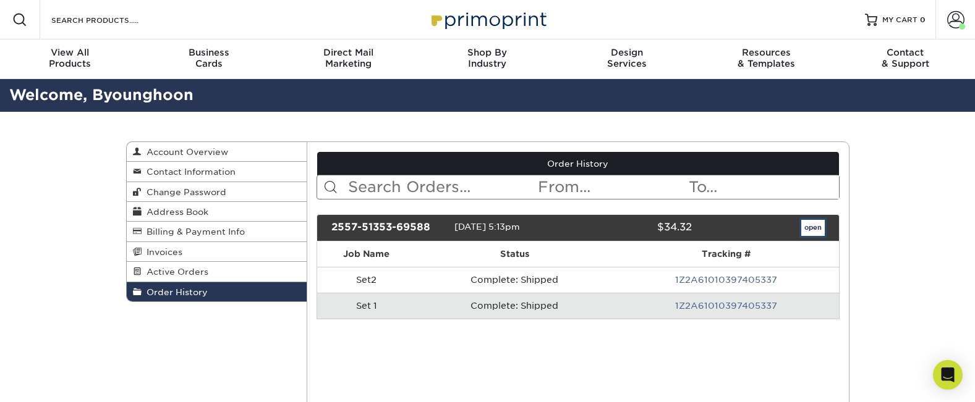
click at [810, 232] on link "open" at bounding box center [812, 228] width 23 height 16
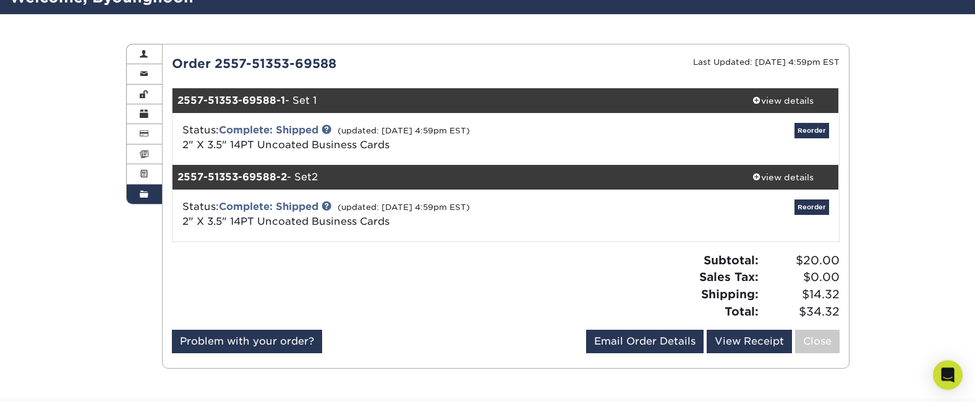
scroll to position [99, 0]
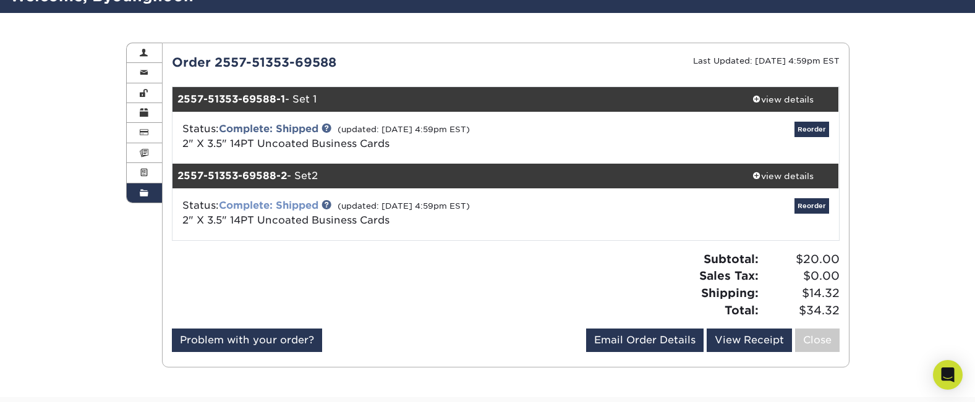
click at [300, 205] on link "Complete: Shipped" at bounding box center [269, 206] width 100 height 12
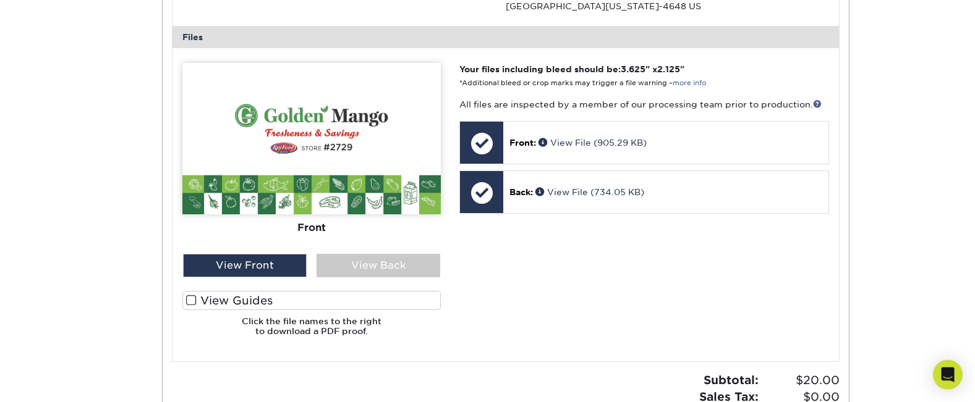
scroll to position [425, 0]
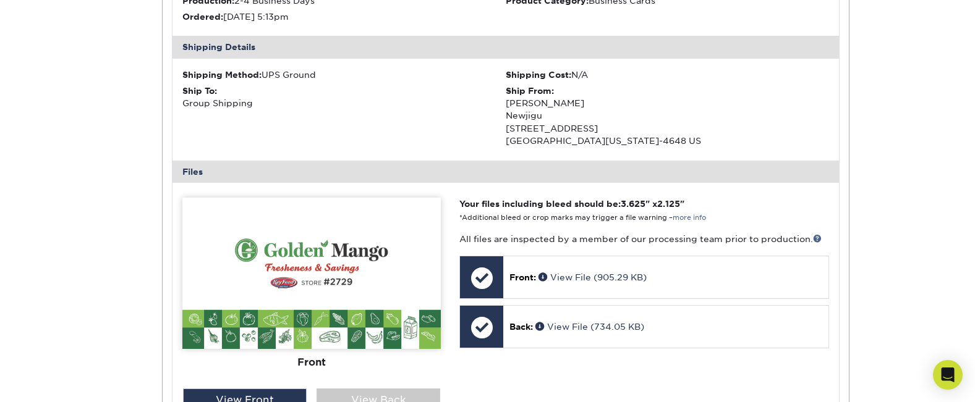
click at [128, 110] on div "Order History Account Overview Contact Information Change Password Address Book…" at bounding box center [488, 170] width 742 height 967
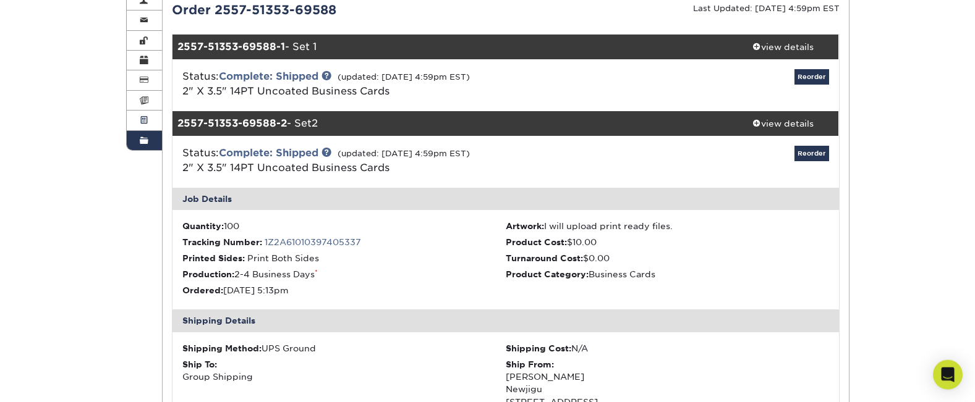
scroll to position [0, 0]
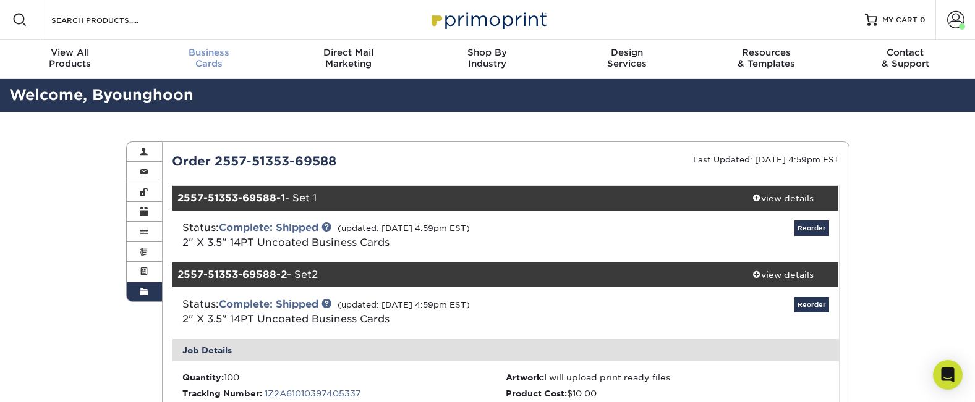
click at [219, 49] on span "Business" at bounding box center [208, 52] width 139 height 11
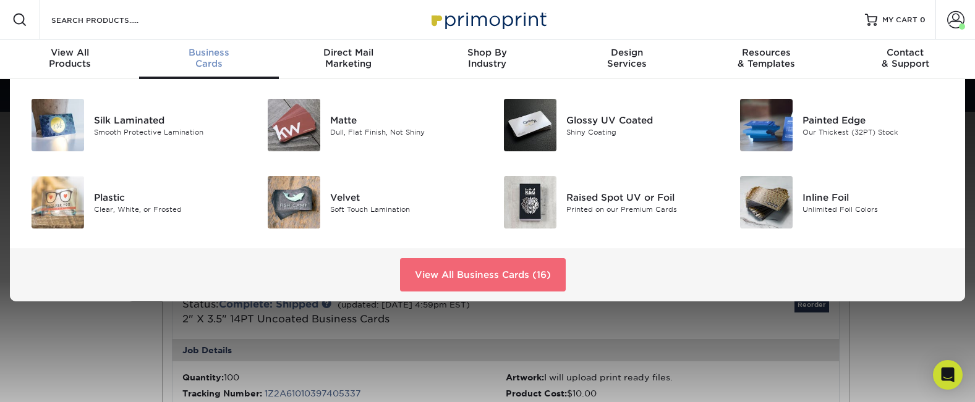
click at [461, 273] on link "View All Business Cards (16)" at bounding box center [483, 274] width 166 height 33
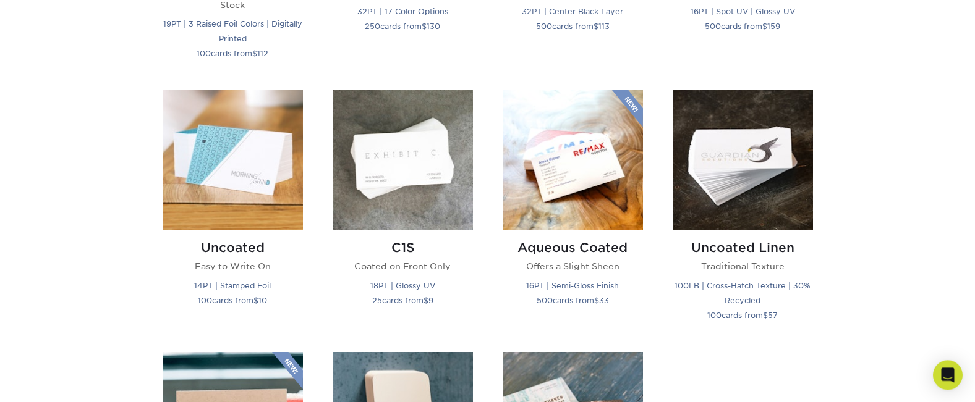
scroll to position [1058, 0]
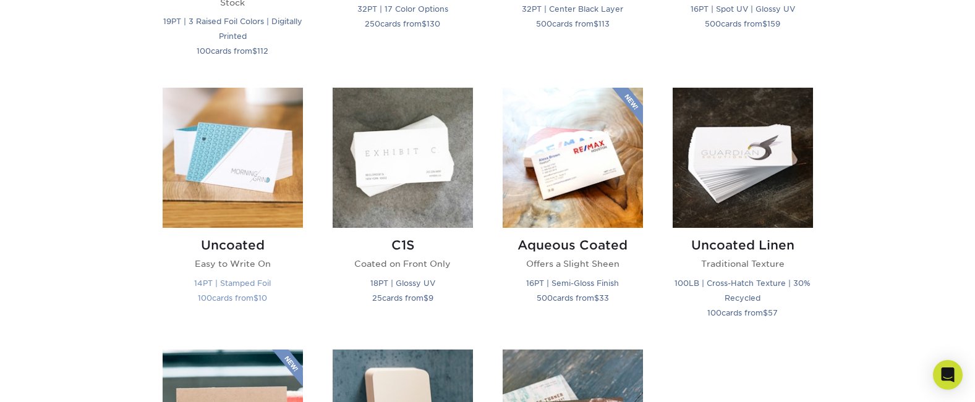
click at [258, 190] on img at bounding box center [233, 158] width 140 height 140
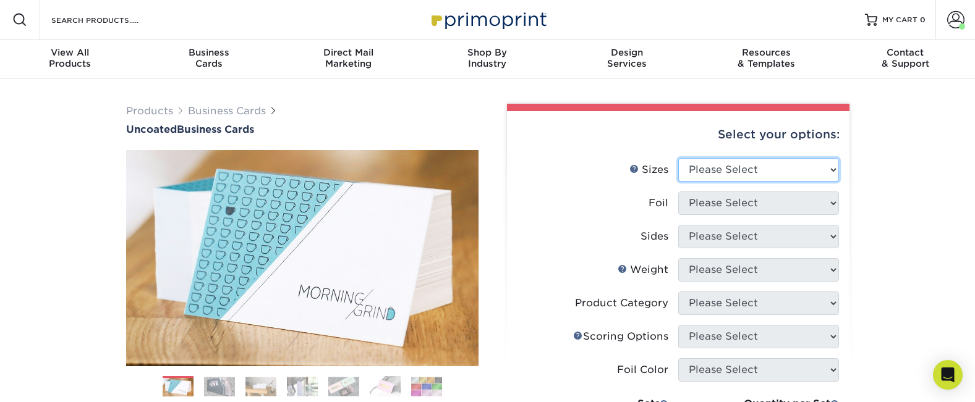
select select "2.00x3.50"
click option "2" x 3.5" - Standard" at bounding box center [0, 0] width 0 height 0
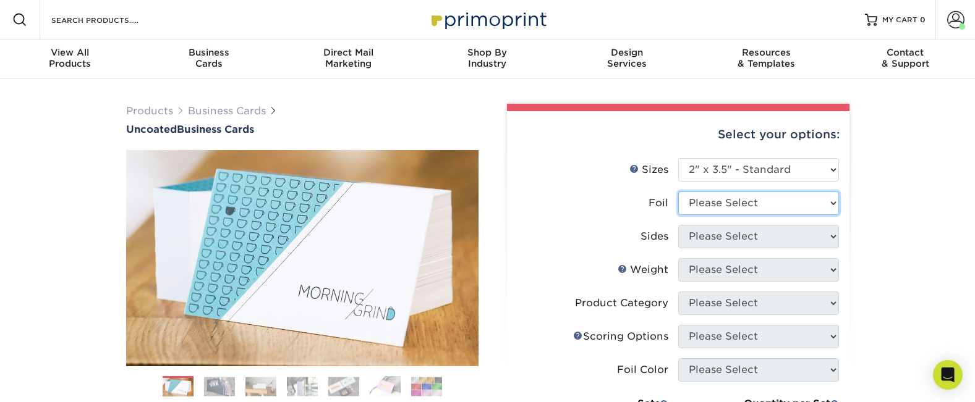
select select "0"
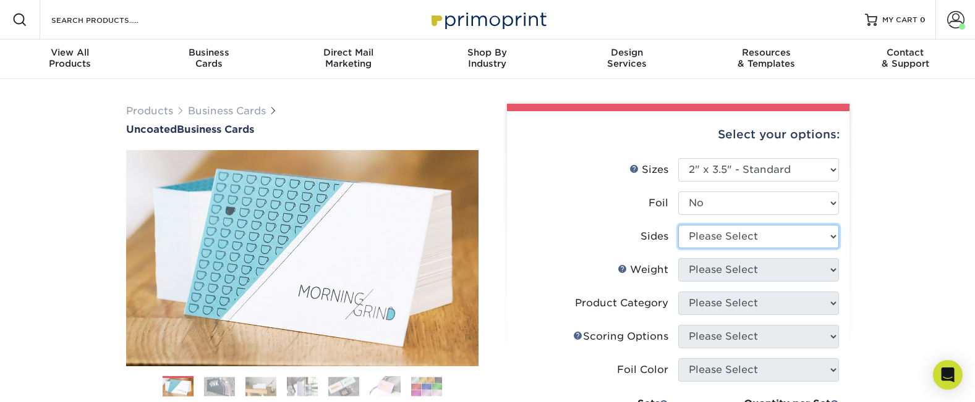
select select "13abbda7-1d64-4f25-8bb2-c179b224825d"
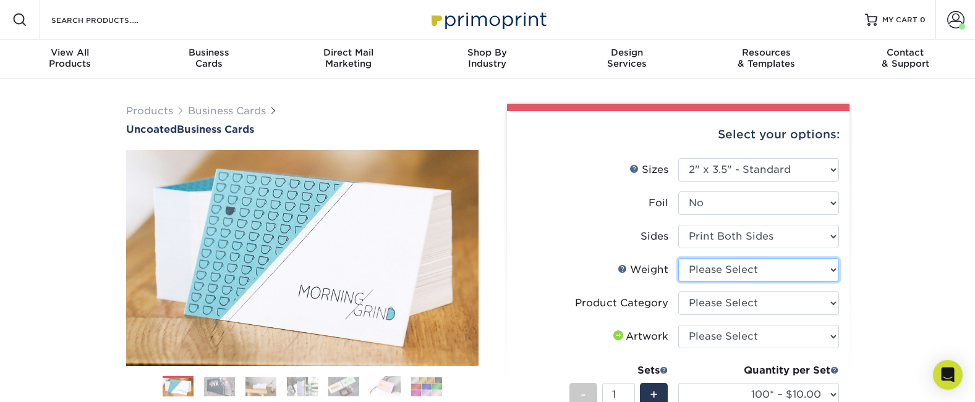
select select "14PT Uncoated"
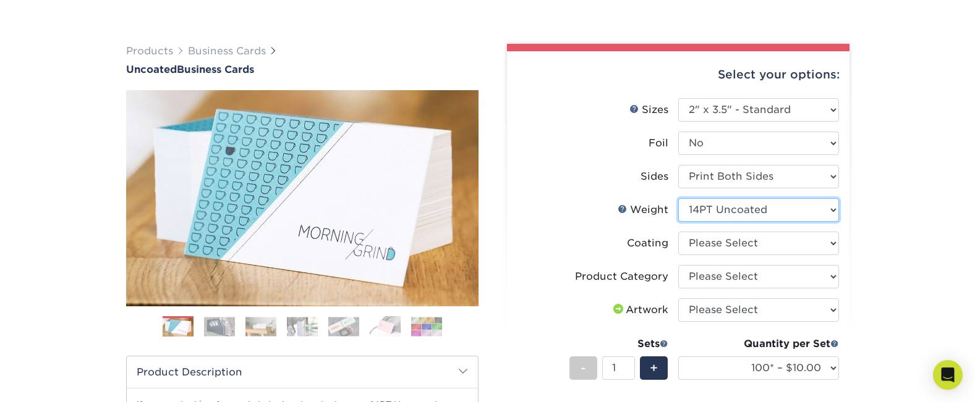
scroll to position [79, 0]
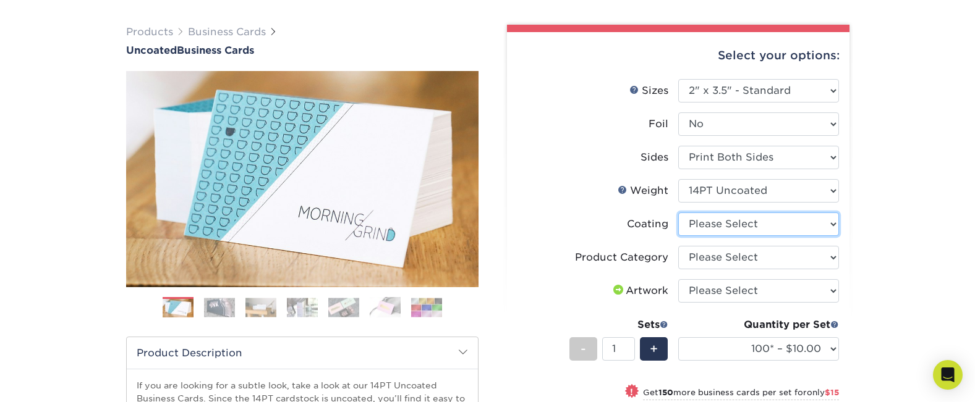
select select "3e7618de-abca-4bda-9f97-8b9129e913d8"
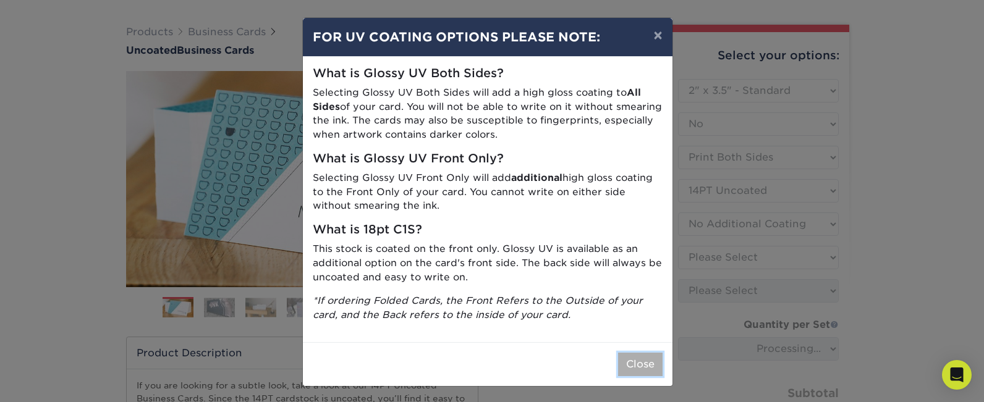
click at [642, 362] on button "Close" at bounding box center [640, 364] width 45 height 23
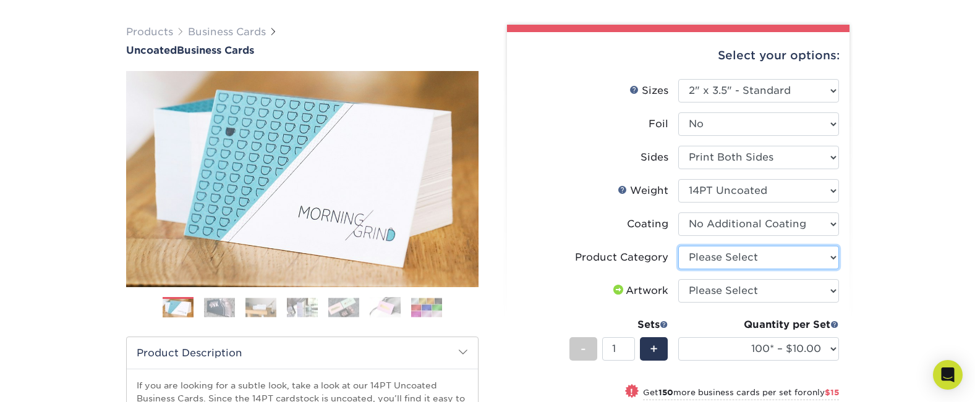
select select "3b5148f1-0588-4f88-a218-97bcfdce65c1"
click option "Business Cards" at bounding box center [0, 0] width 0 height 0
click at [893, 271] on div "Products Business Cards Uncoated Business Cards Previous Next 100" at bounding box center [487, 335] width 975 height 670
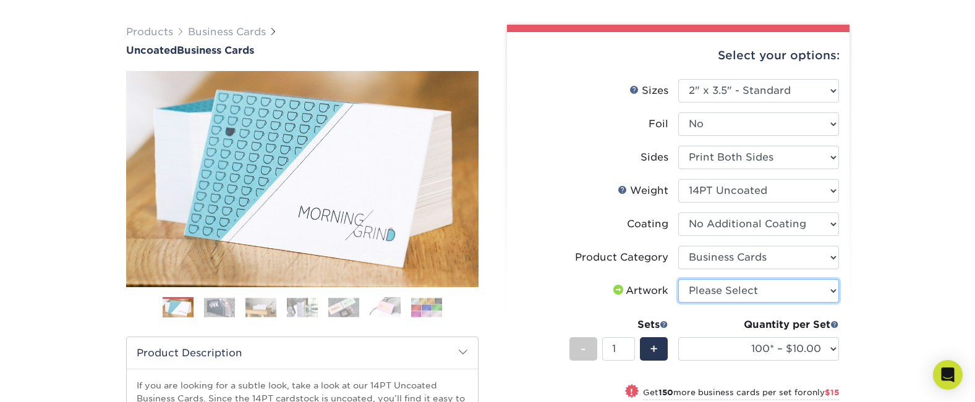
select select "upload"
click option "I will upload files" at bounding box center [0, 0] width 0 height 0
click at [884, 299] on div "Products Business Cards Uncoated Business Cards Previous Next 100" at bounding box center [487, 335] width 975 height 670
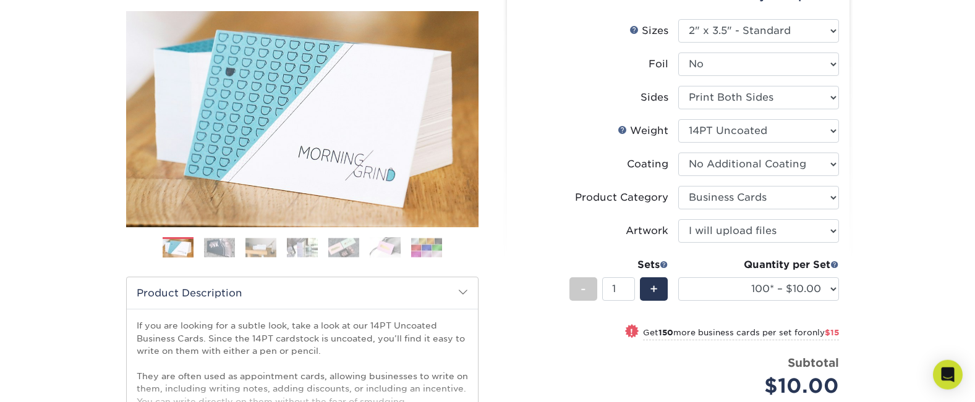
scroll to position [227, 0]
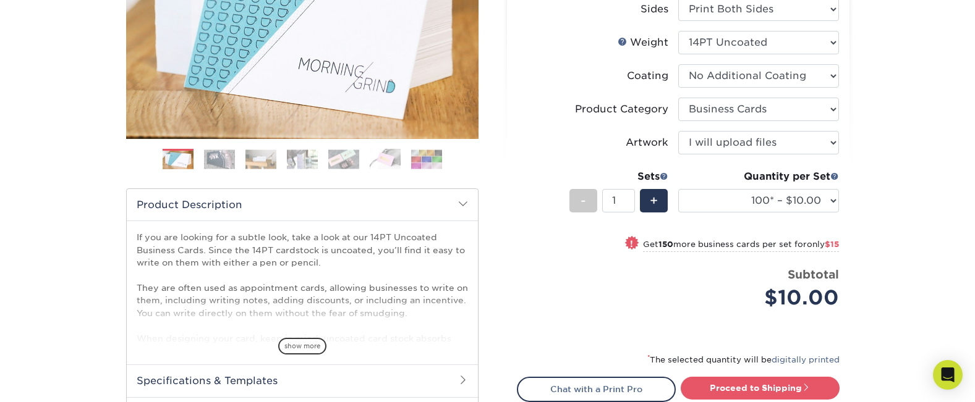
click at [880, 253] on div "Products Business Cards Uncoated Business Cards Previous Next 100" at bounding box center [487, 187] width 975 height 670
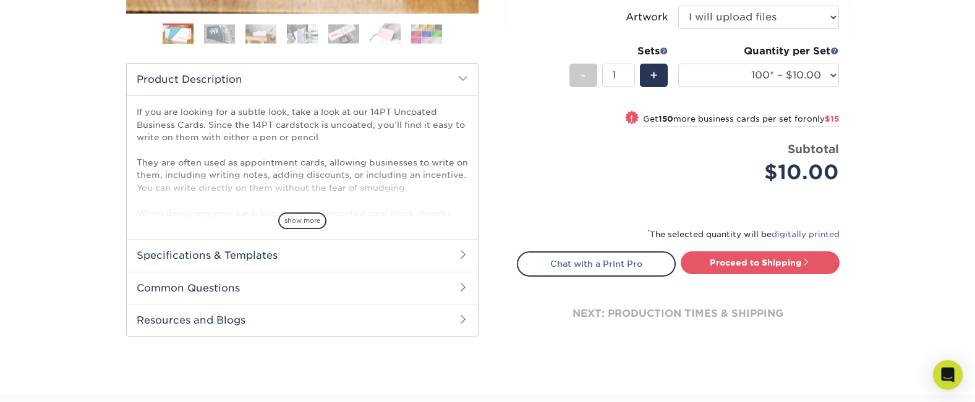
scroll to position [376, 0]
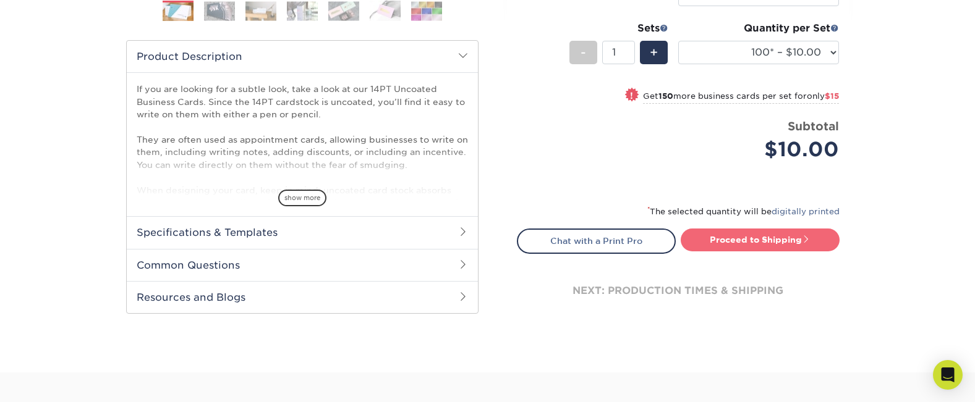
click at [737, 241] on link "Proceed to Shipping" at bounding box center [760, 240] width 159 height 22
type input "Set 1"
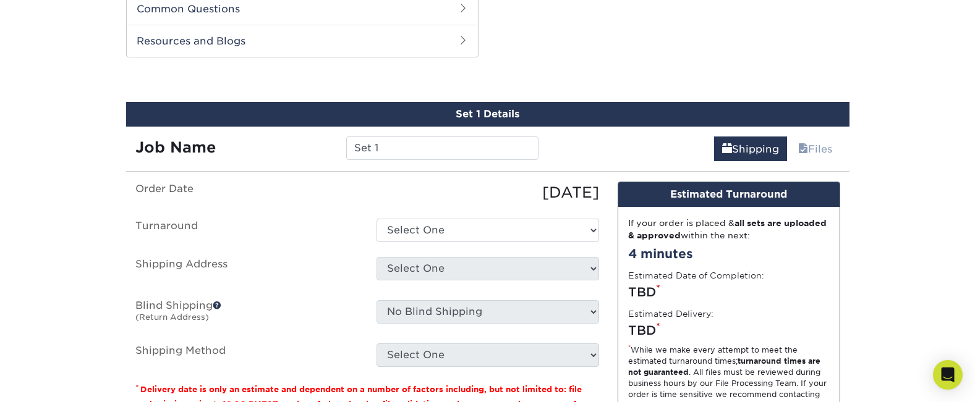
scroll to position [638, 0]
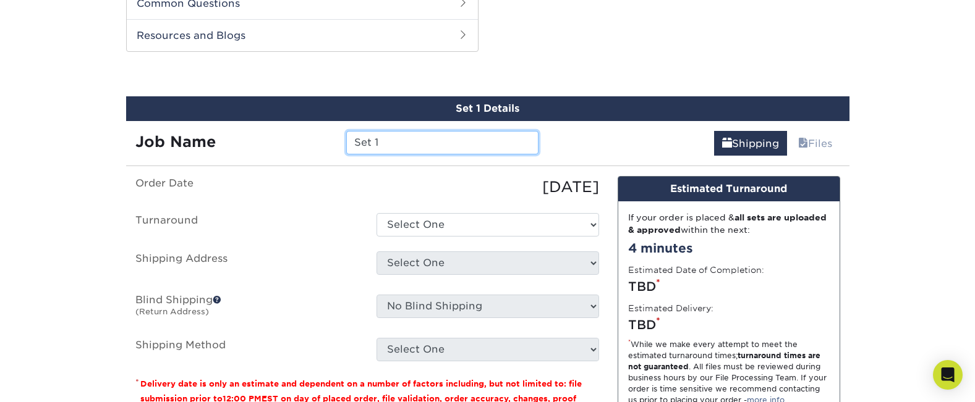
click at [389, 145] on input "Set 1" at bounding box center [442, 142] width 192 height 23
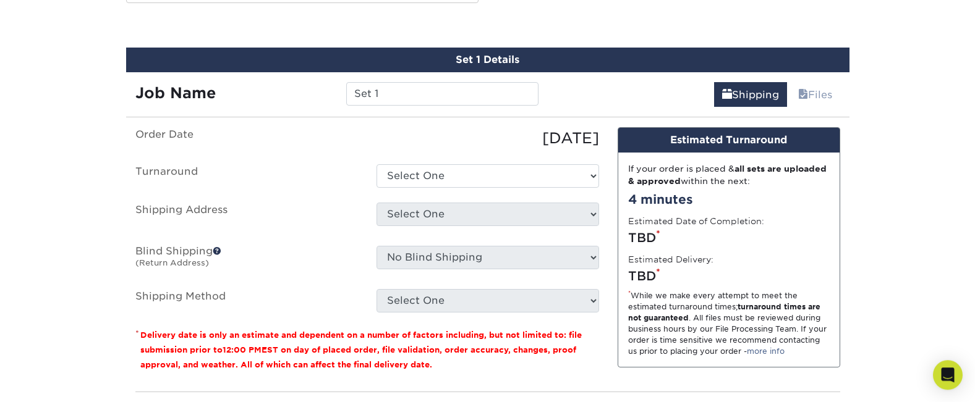
scroll to position [687, 0]
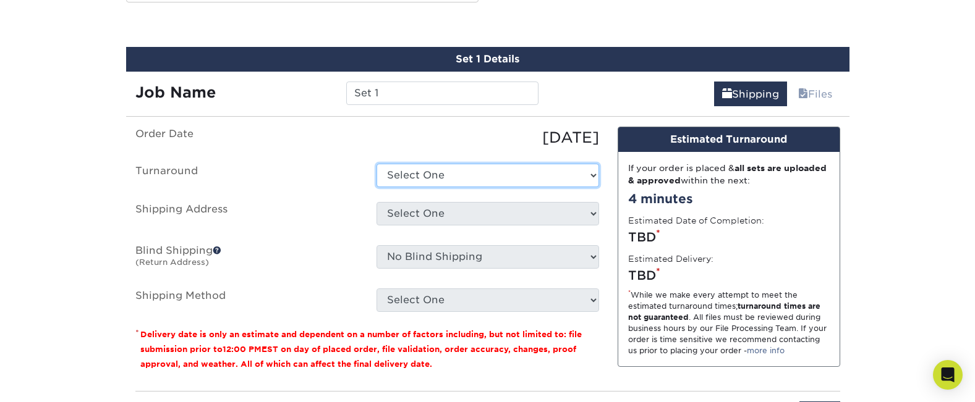
click option "Select One" at bounding box center [0, 0] width 0 height 0
click option "Next Business Day" at bounding box center [0, 0] width 0 height 0
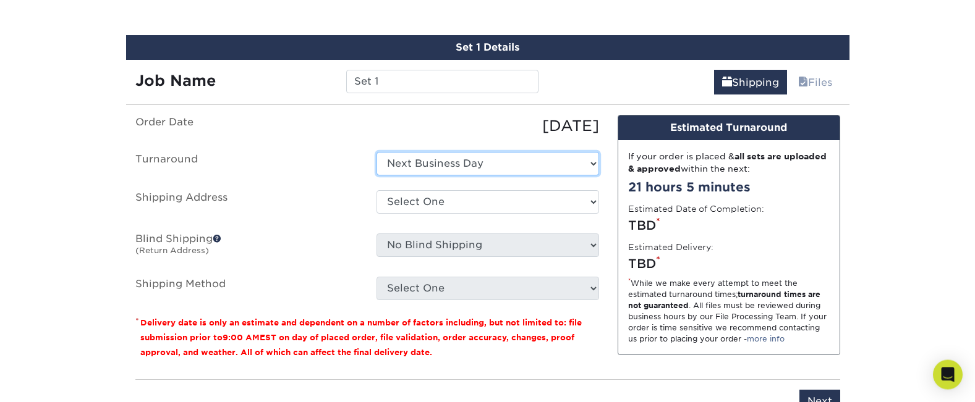
scroll to position [707, 0]
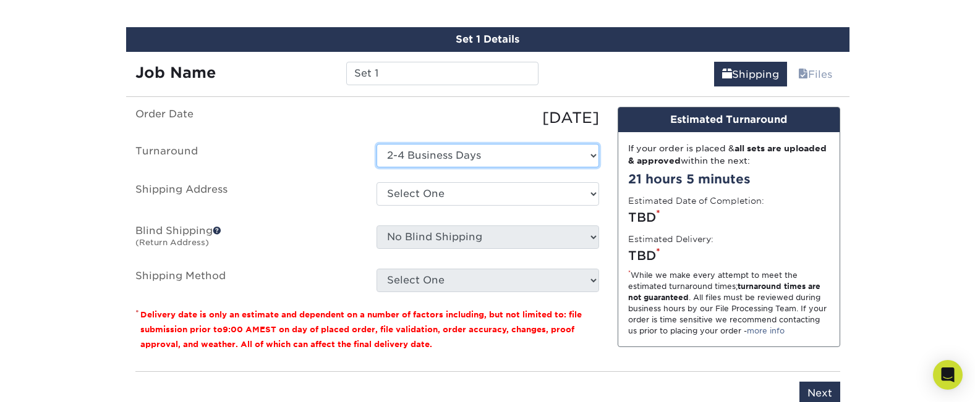
click option "2-4 Business Days" at bounding box center [0, 0] width 0 height 0
click option "2 Day" at bounding box center [0, 0] width 0 height 0
select select "1745cca0-4220-49d3-810d-fbaa94b712cb"
click option "Next Business Day" at bounding box center [0, 0] width 0 height 0
click at [357, 197] on label "Shipping Address" at bounding box center [246, 196] width 241 height 28
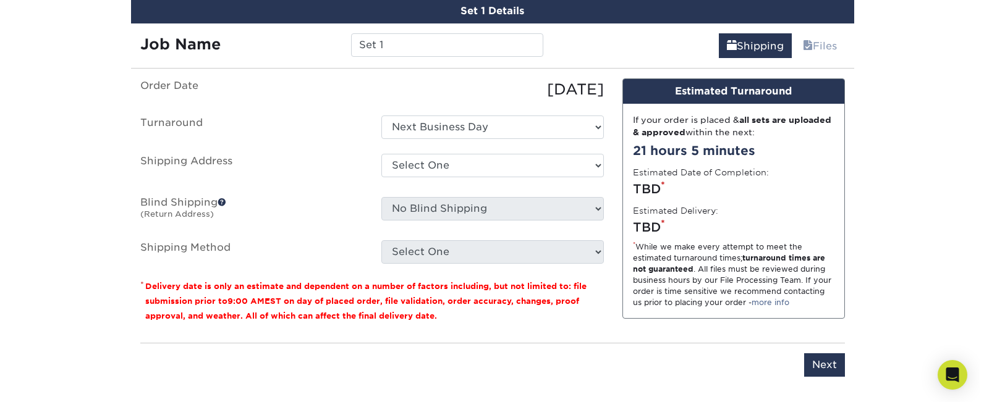
scroll to position [737, 0]
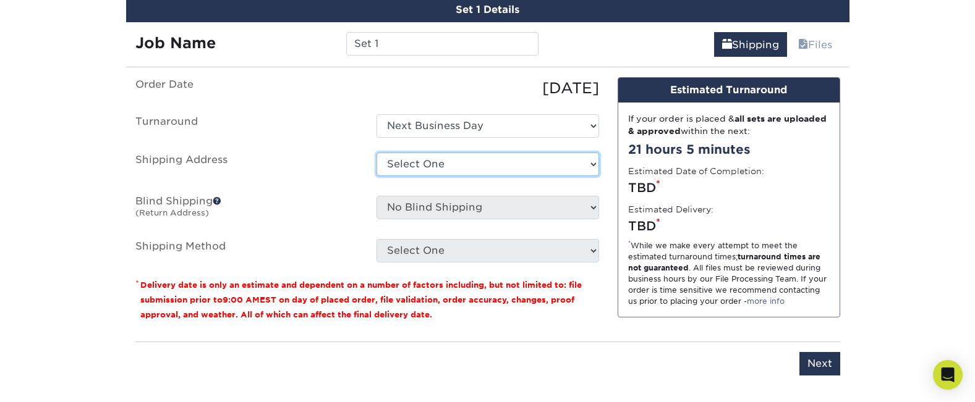
select select "newaddress"
click option "+ Add New Address" at bounding box center [0, 0] width 0 height 0
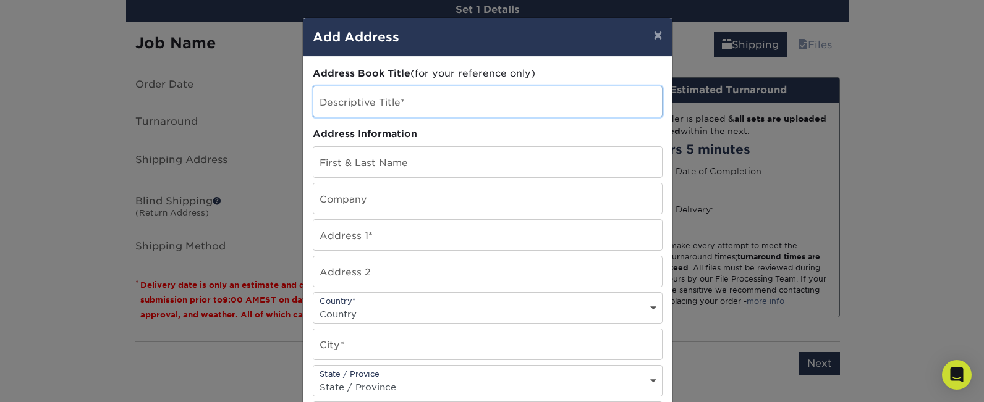
click at [385, 107] on input "text" at bounding box center [487, 102] width 349 height 30
type input "New Jigu"
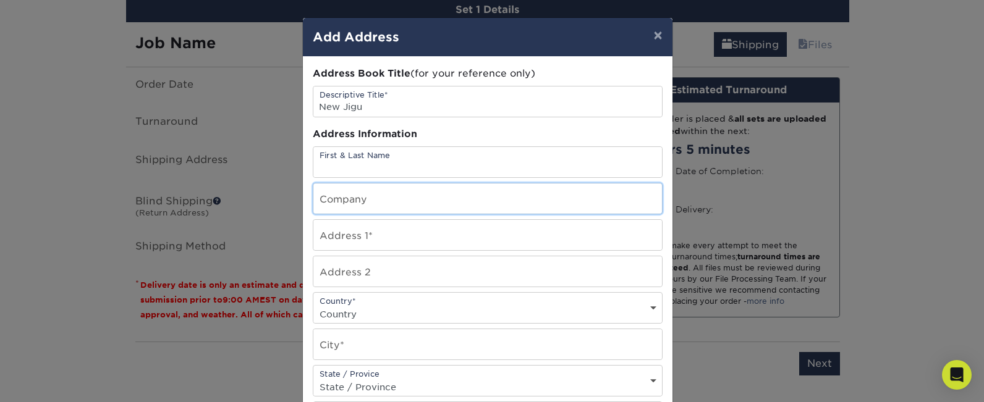
click at [336, 208] on input "text" at bounding box center [487, 199] width 349 height 30
type input "New"
type input "Byounghoon"
type input "Newjigu"
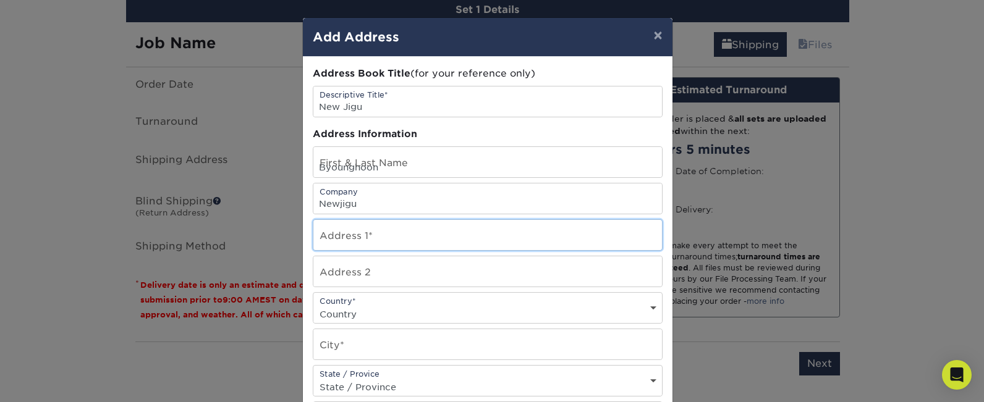
type input "[STREET_ADDRESS],"
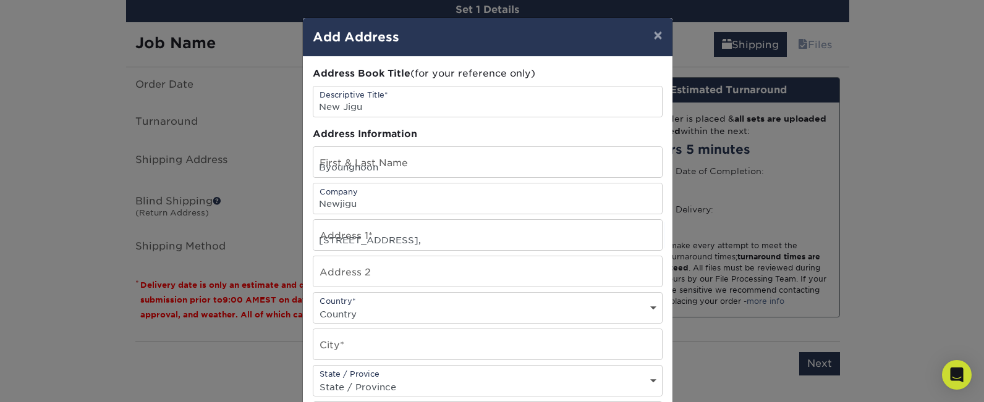
select select "US"
type input "[GEOGRAPHIC_DATA][US_STATE]"
select select "NY"
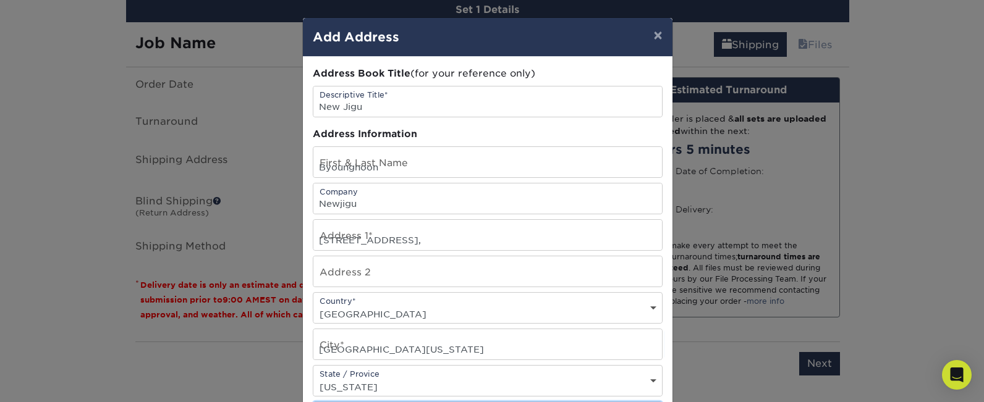
type input "11050"
type input "6469468800"
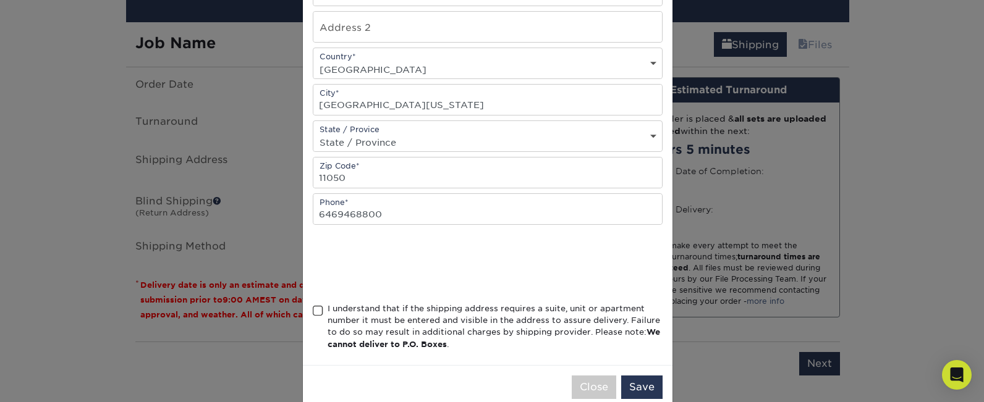
scroll to position [272, 0]
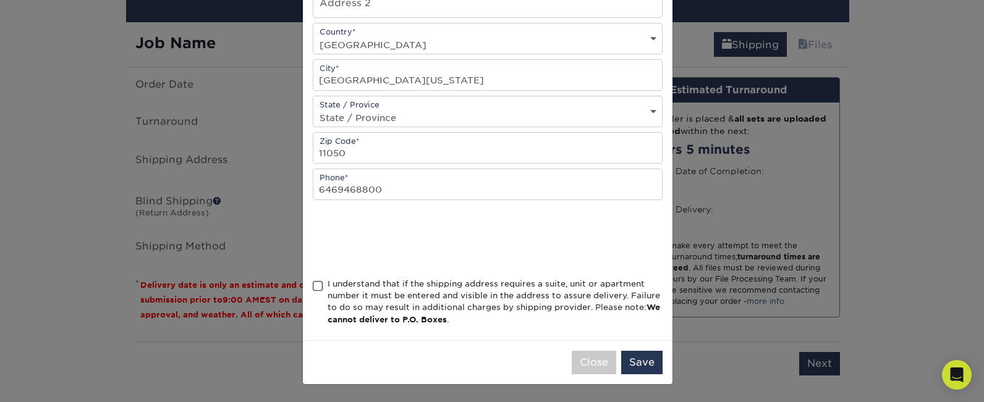
click at [314, 300] on div "I understand that if the shipping address requires a suite, unit or apartment n…" at bounding box center [488, 304] width 350 height 53
click at [314, 292] on span at bounding box center [318, 287] width 11 height 12
click at [0, 0] on input "I understand that if the shipping address requires a suite, unit or apartment n…" at bounding box center [0, 0] width 0 height 0
click at [645, 372] on button "Save" at bounding box center [641, 362] width 41 height 23
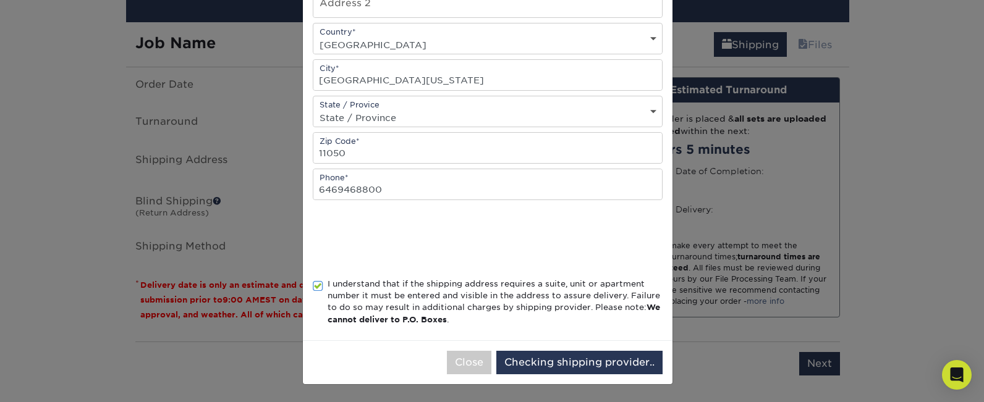
scroll to position [0, 0]
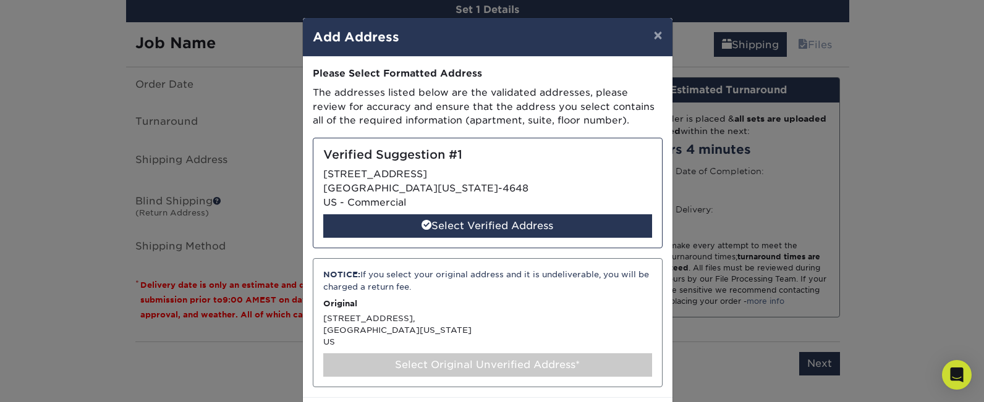
drag, startPoint x: 312, startPoint y: 70, endPoint x: 597, endPoint y: 129, distance: 290.9
click at [597, 129] on div "Address Book Title (for your reference only) Descriptive Title* New Jigu Addres…" at bounding box center [488, 227] width 370 height 341
copy div "Please Select Formatted Address The addresses listed below are the validated ad…"
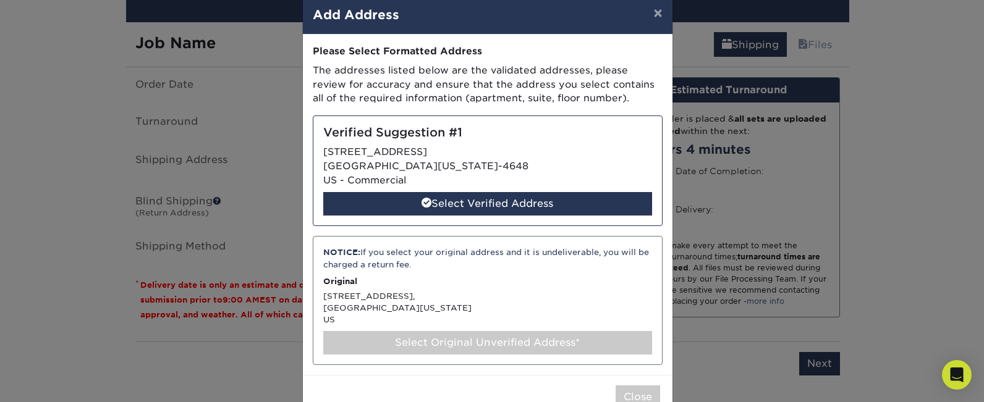
scroll to position [25, 0]
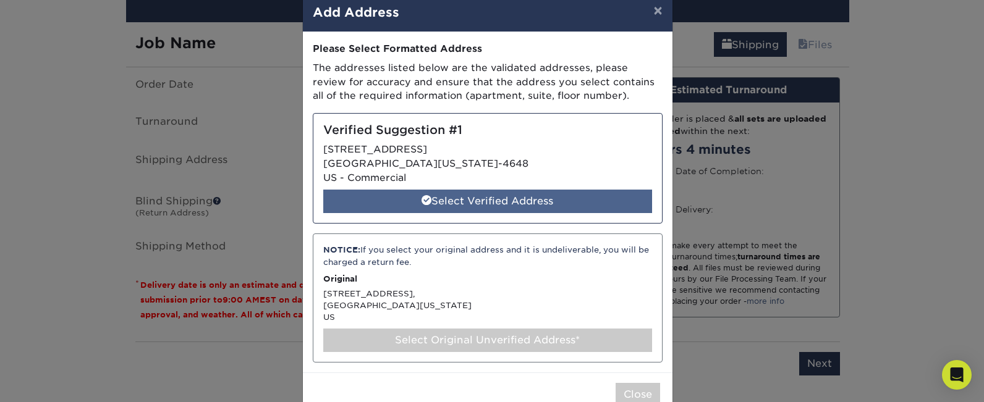
click at [498, 205] on div "Select Verified Address" at bounding box center [487, 201] width 329 height 23
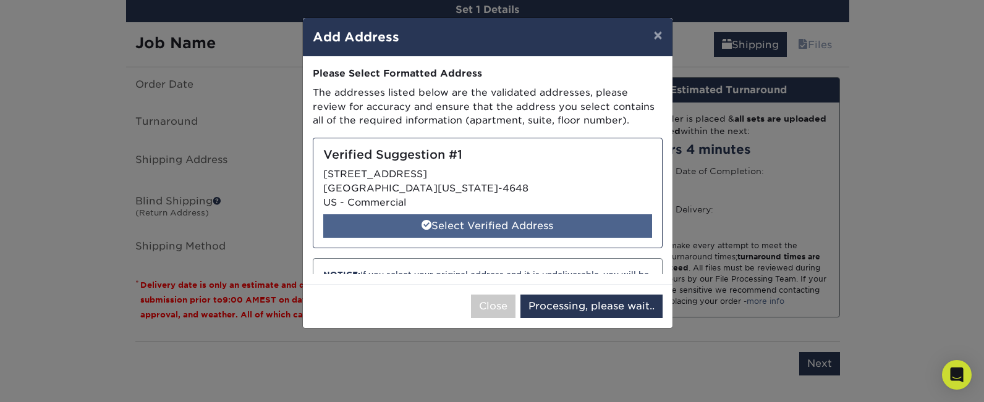
scroll to position [0, 0]
select select "285304"
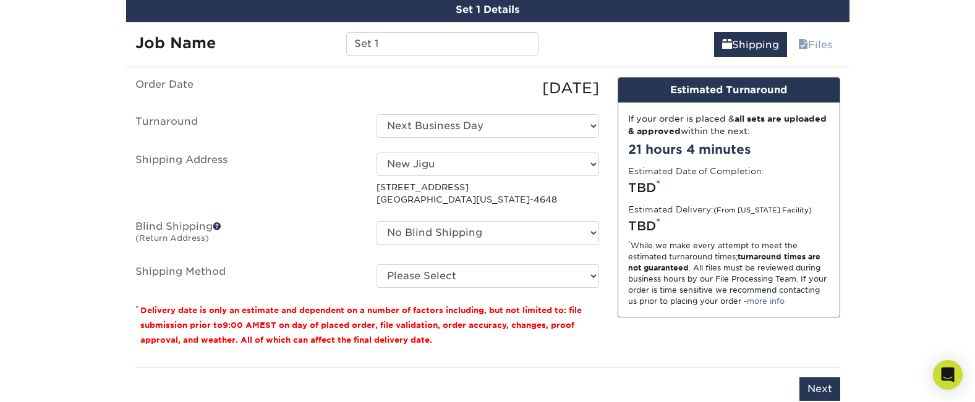
drag, startPoint x: 135, startPoint y: 228, endPoint x: 209, endPoint y: 230, distance: 74.2
click at [209, 230] on label "Blind Shipping (Return Address)" at bounding box center [246, 235] width 241 height 28
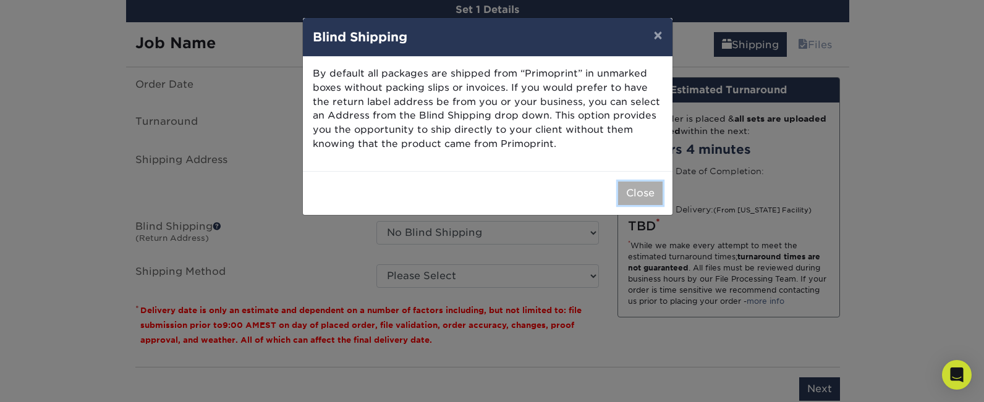
click at [650, 200] on button "Close" at bounding box center [640, 193] width 45 height 23
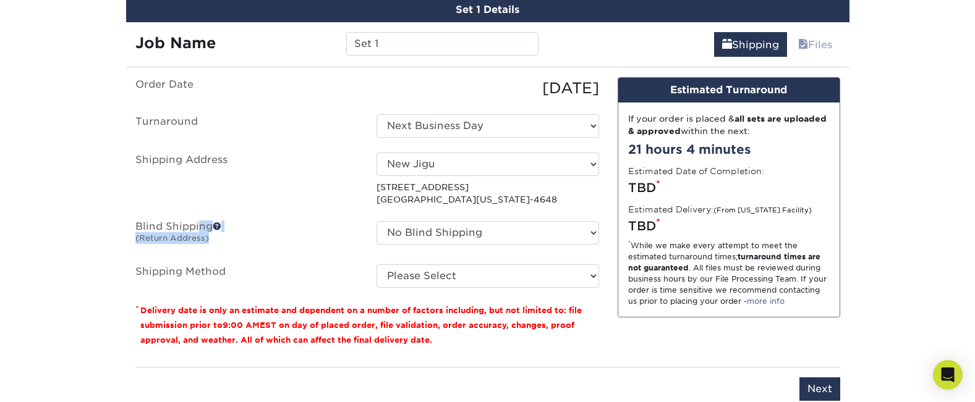
drag, startPoint x: 134, startPoint y: 225, endPoint x: 211, endPoint y: 239, distance: 78.5
click at [211, 239] on label "Blind Shipping (Return Address)" at bounding box center [246, 235] width 241 height 28
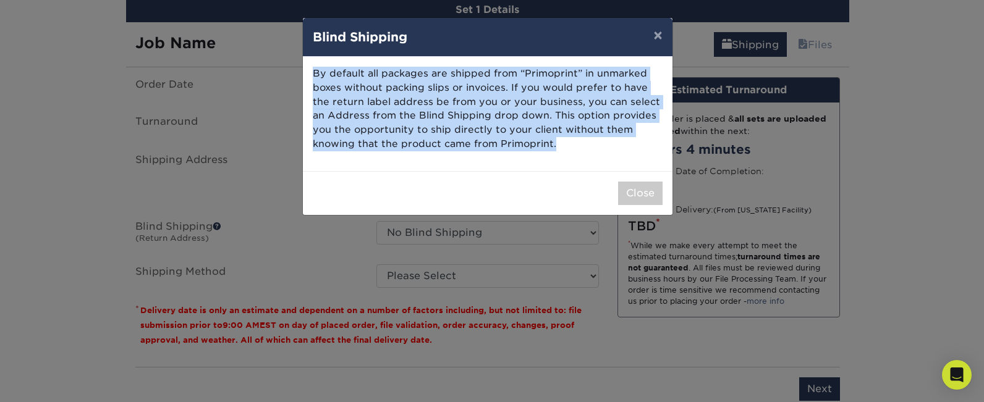
drag, startPoint x: 543, startPoint y: 149, endPoint x: 310, endPoint y: 74, distance: 244.4
click at [310, 74] on div "By default all packages are shipped from “Primoprint” in unmarked boxes without…" at bounding box center [488, 114] width 370 height 114
copy p "By default all packages are shipped from “Primoprint” in unmarked boxes without…"
click at [639, 197] on button "Close" at bounding box center [640, 193] width 45 height 23
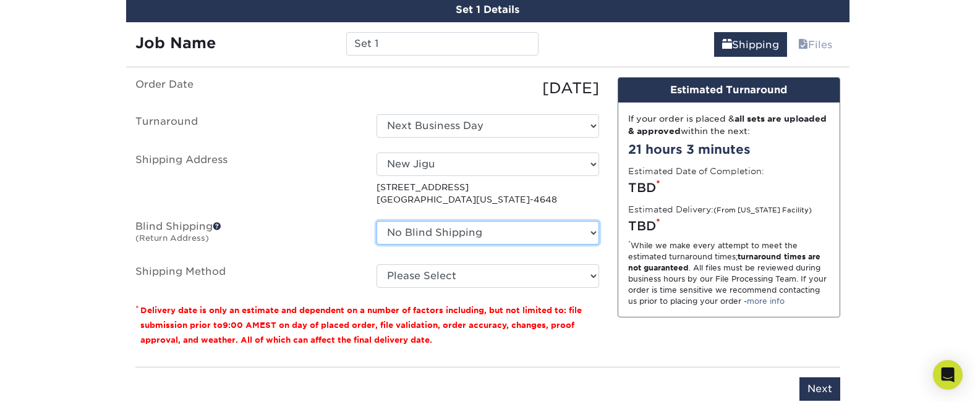
select select "newaddress"
click option "+ Add New Address" at bounding box center [0, 0] width 0 height 0
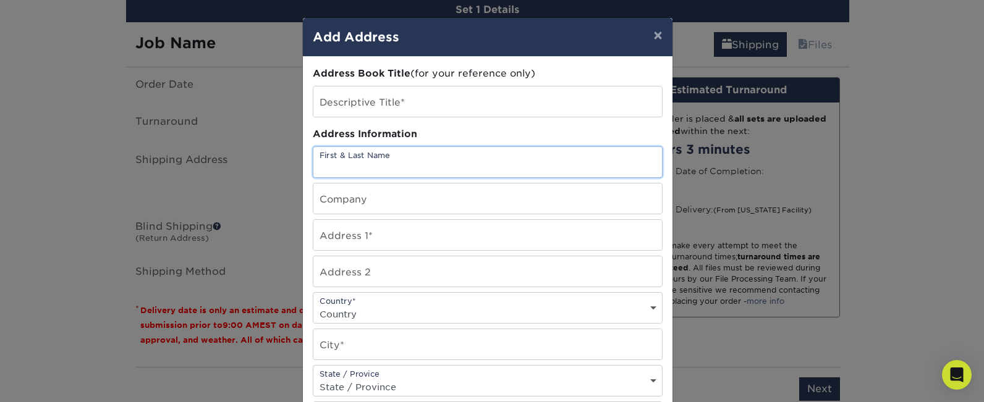
click at [367, 171] on input "text" at bounding box center [487, 162] width 349 height 30
click at [364, 203] on input "text" at bounding box center [487, 199] width 349 height 30
type input "n"
type input "Byounghoon"
type input "Newjigu"
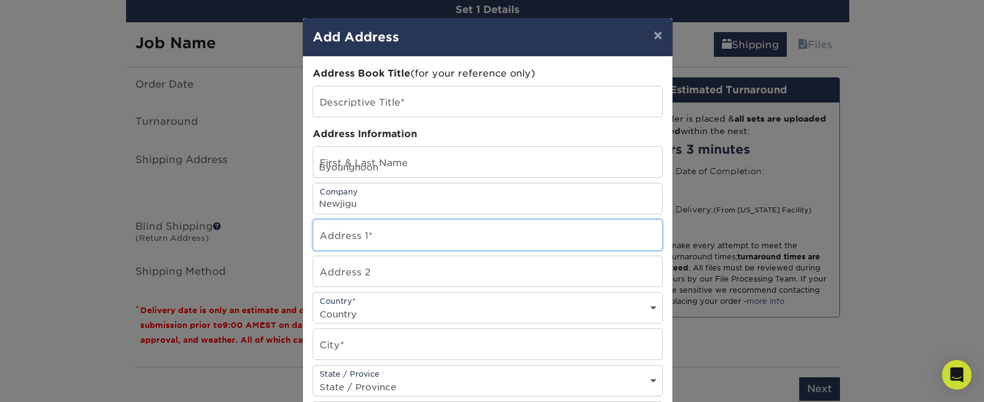
type input "[STREET_ADDRESS],"
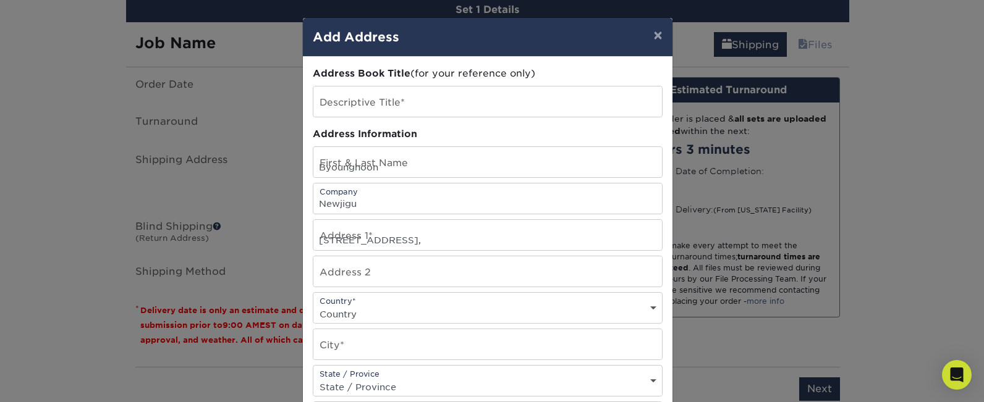
select select "US"
type input "[GEOGRAPHIC_DATA][US_STATE]"
select select "NY"
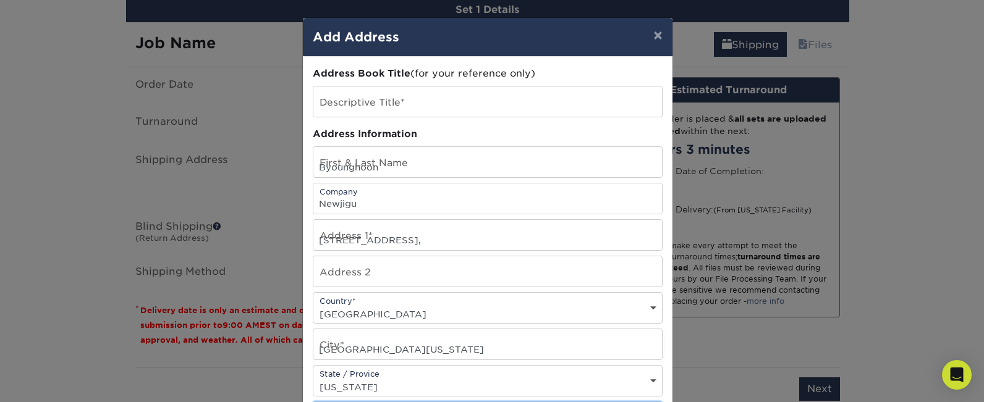
type input "11050"
type input "6469468800"
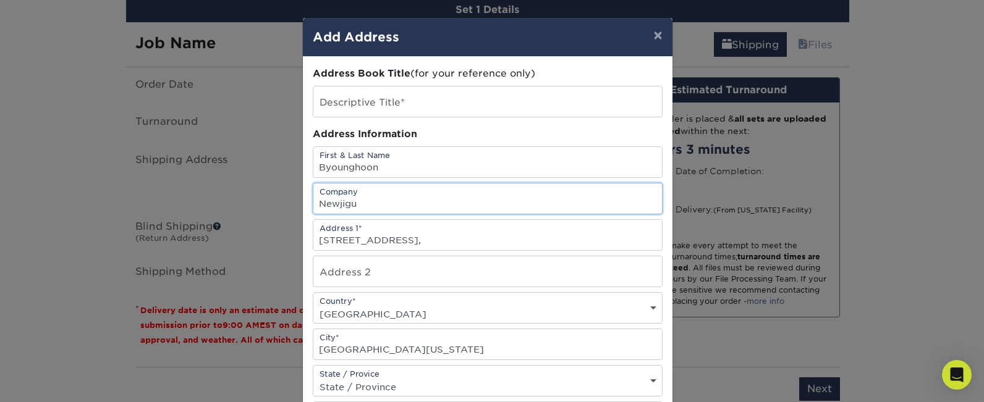
scroll to position [279, 0]
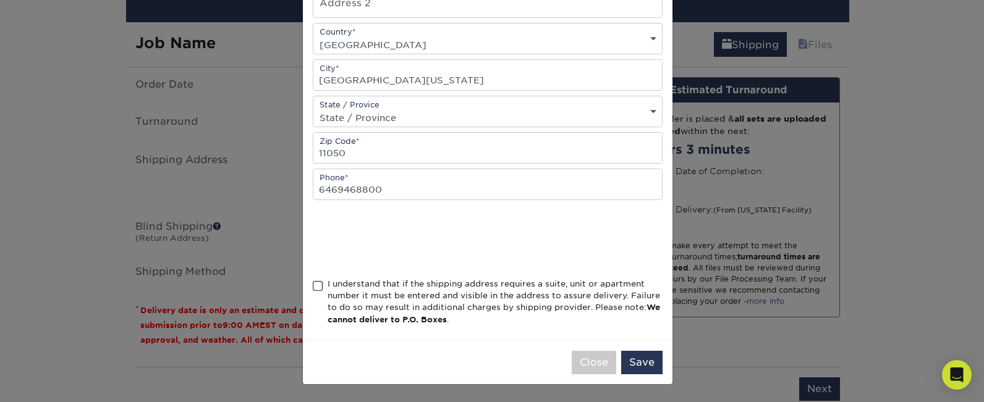
click at [297, 282] on div "× Add Address Address Book Title (for your reference only) Descriptive Title* A…" at bounding box center [492, 201] width 984 height 402
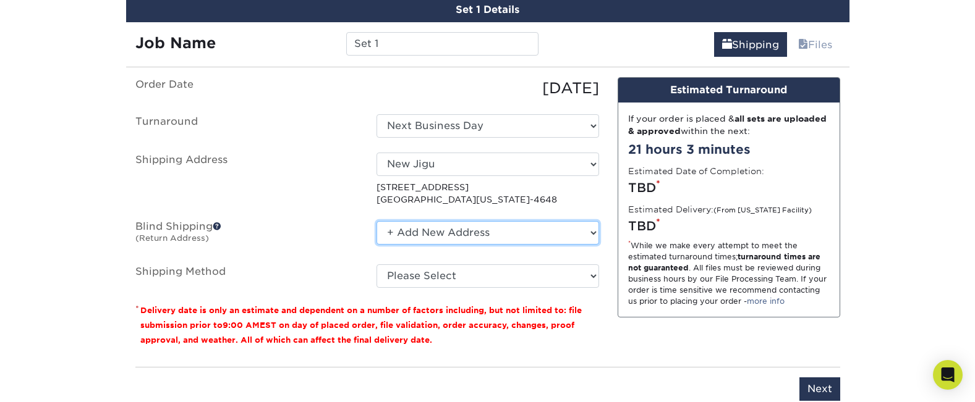
click option "+ Add New Address" at bounding box center [0, 0] width 0 height 0
click at [344, 235] on label "Blind Shipping (Return Address)" at bounding box center [246, 235] width 241 height 28
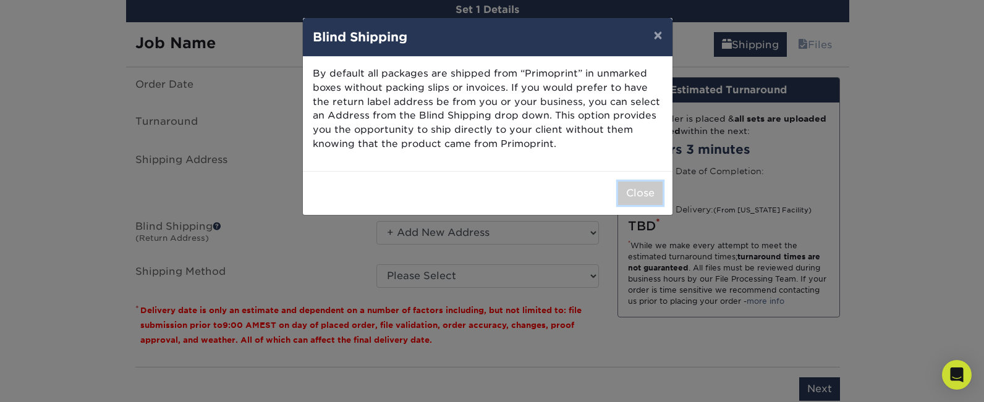
drag, startPoint x: 640, startPoint y: 189, endPoint x: 621, endPoint y: 193, distance: 19.8
click at [640, 189] on button "Close" at bounding box center [640, 193] width 45 height 23
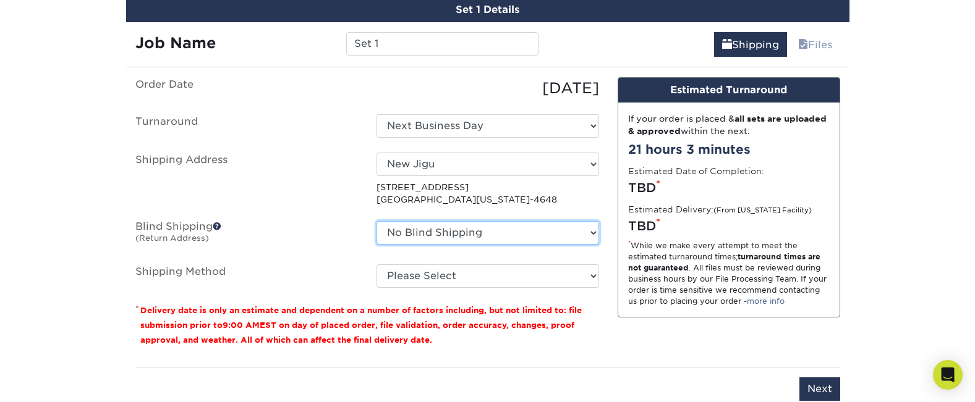
click option "No Blind Shipping" at bounding box center [0, 0] width 0 height 0
select select "newaddress"
click option "+ Add New Address" at bounding box center [0, 0] width 0 height 0
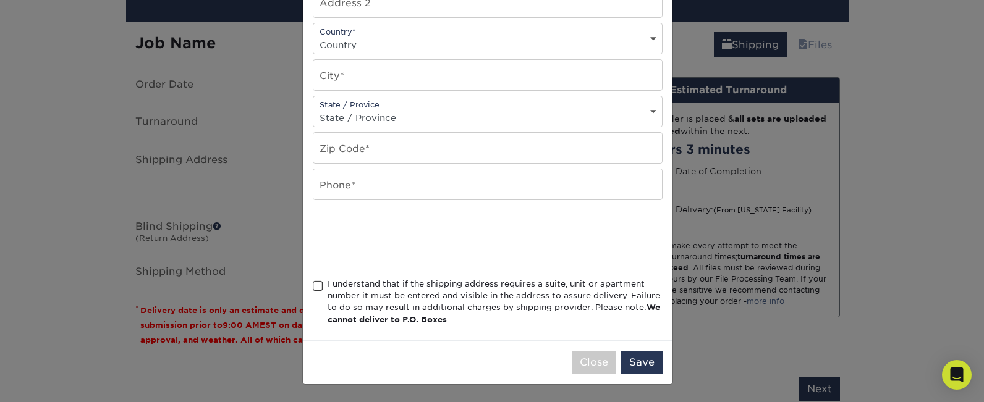
type input "n"
type input "Byounghoon"
type input "Newjigu"
type input "[STREET_ADDRESS],"
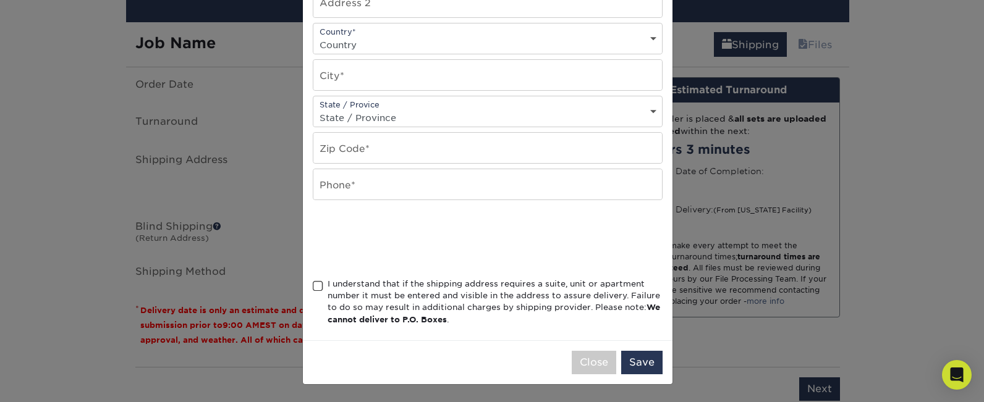
select select "US"
type input "[GEOGRAPHIC_DATA][US_STATE]"
select select "NY"
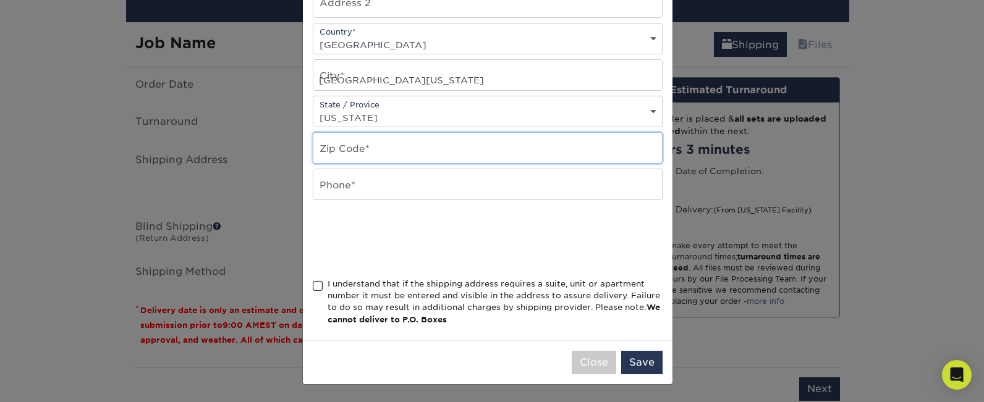
type input "11050"
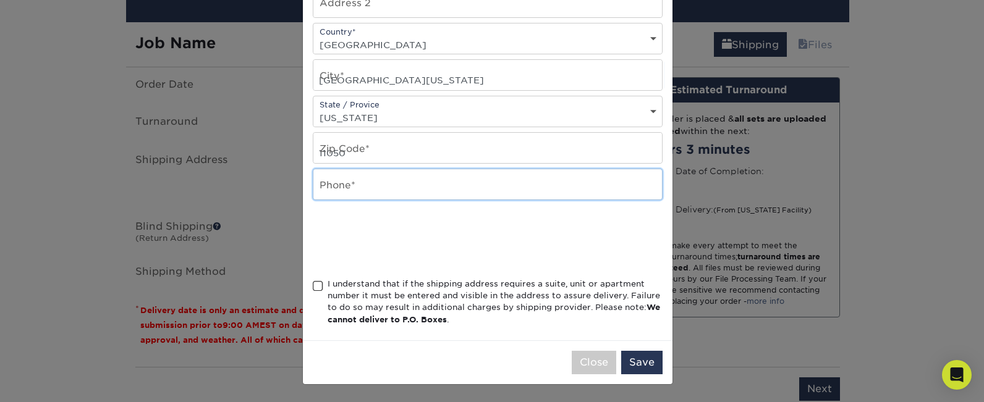
type input "6469468800"
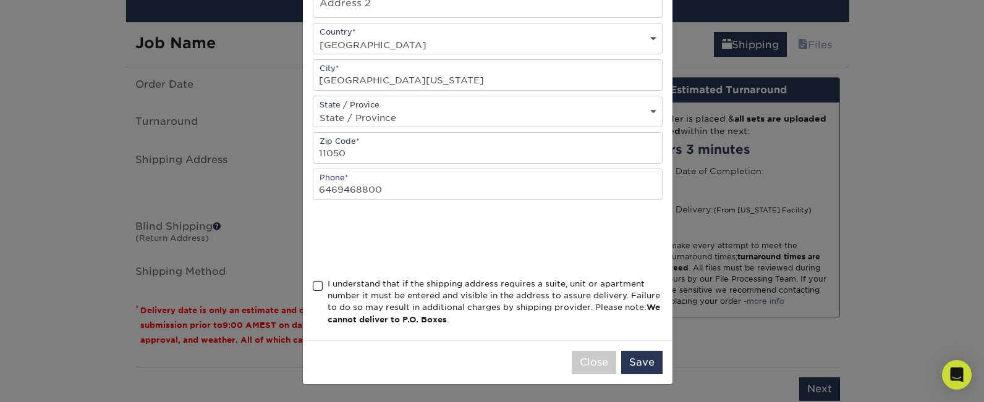
click at [313, 284] on span at bounding box center [318, 287] width 11 height 12
click at [0, 0] on input "I understand that if the shipping address requires a suite, unit or apartment n…" at bounding box center [0, 0] width 0 height 0
click at [631, 364] on button "Save" at bounding box center [641, 362] width 41 height 23
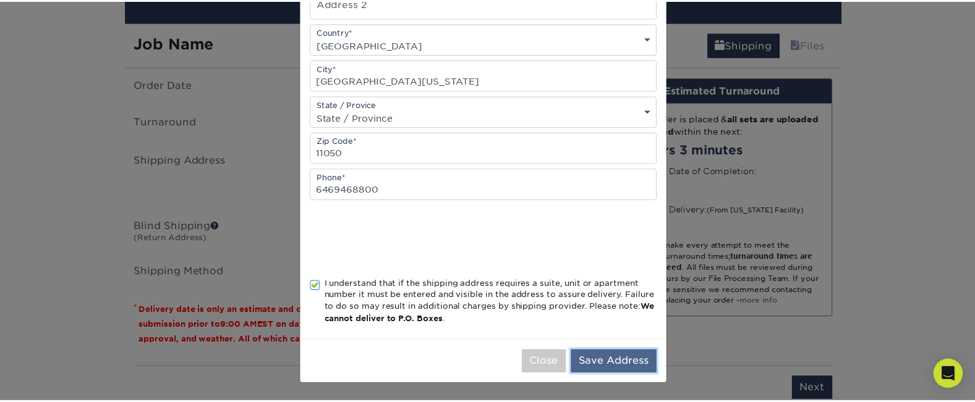
scroll to position [281, 0]
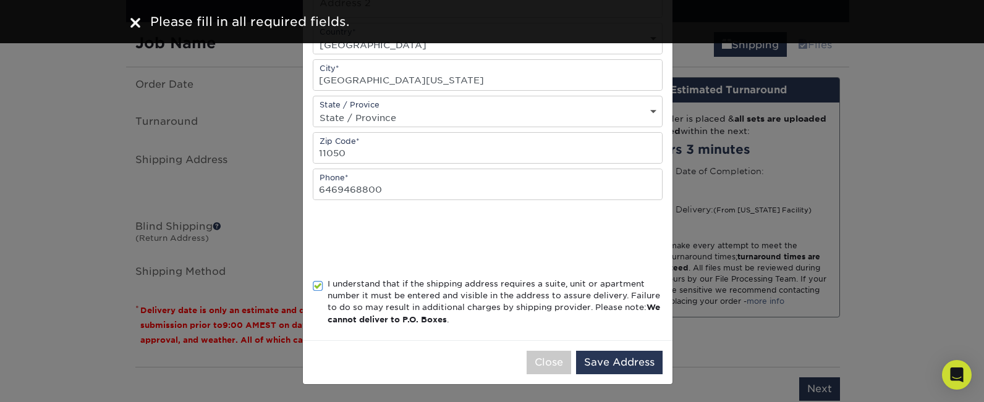
click at [133, 23] on img at bounding box center [135, 23] width 10 height 10
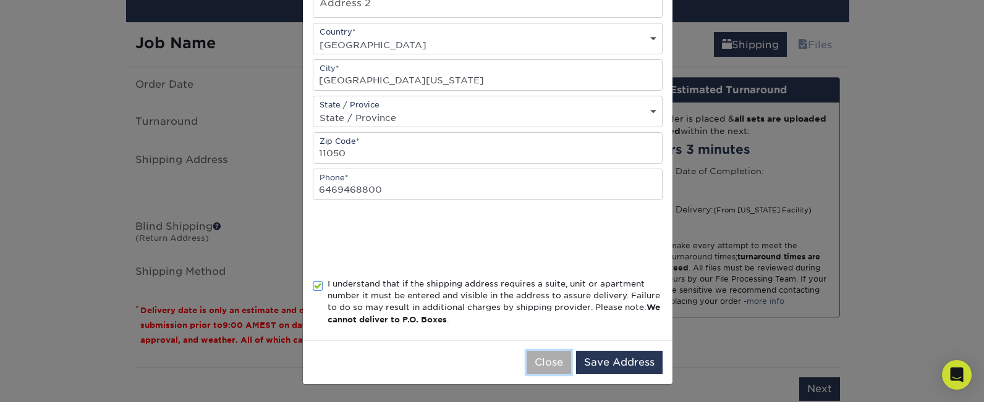
click at [534, 361] on button "Close" at bounding box center [549, 362] width 45 height 23
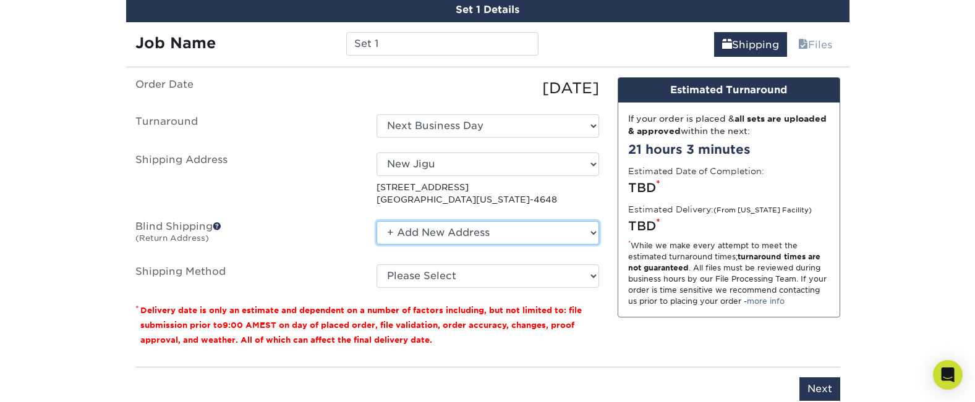
select select "-1"
click option "No Blind Shipping" at bounding box center [0, 0] width 0 height 0
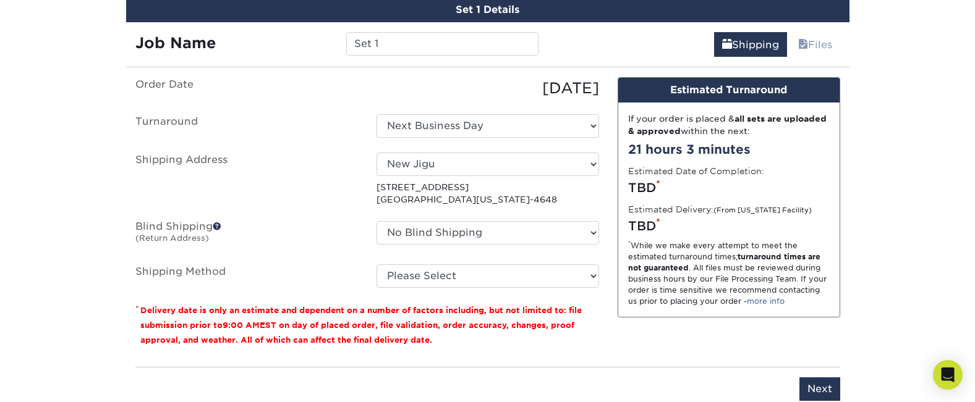
click at [318, 193] on label "Shipping Address" at bounding box center [246, 180] width 241 height 54
select select "03"
click option "Ground Shipping (+$7.84)" at bounding box center [0, 0] width 0 height 0
click at [330, 248] on label "Blind Shipping (Return Address)" at bounding box center [246, 235] width 241 height 28
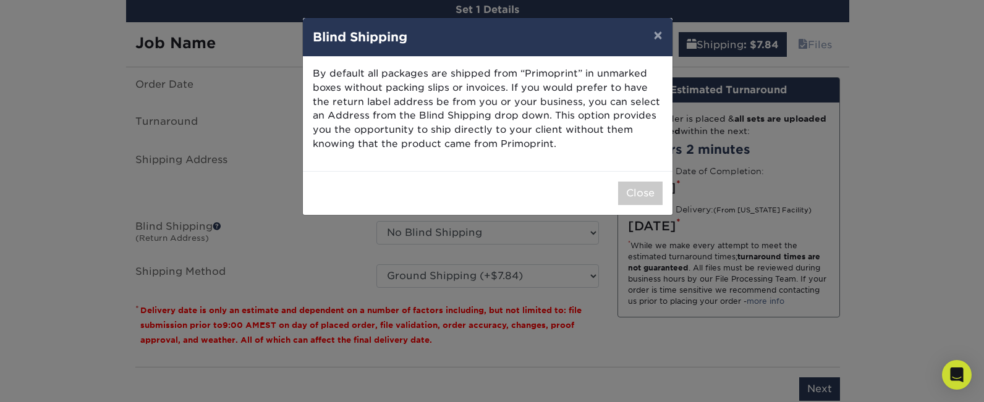
click at [644, 207] on div "Close" at bounding box center [488, 193] width 370 height 44
click at [639, 196] on button "Close" at bounding box center [640, 193] width 45 height 23
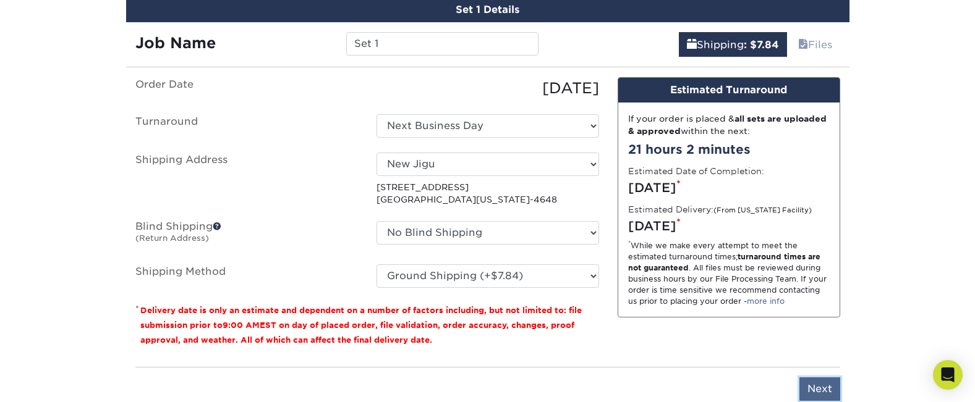
click at [819, 381] on input "Next" at bounding box center [819, 389] width 41 height 23
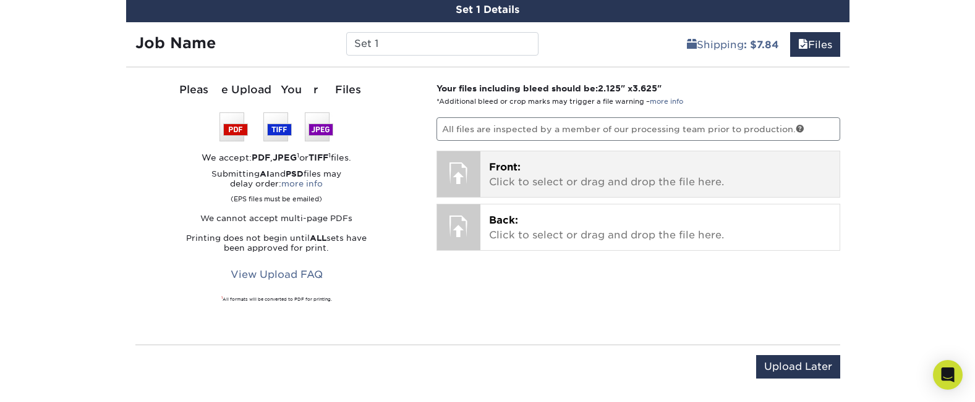
click at [564, 176] on p "Front: Click to select or drag and drop the file here." at bounding box center [660, 175] width 342 height 30
